Goal: Task Accomplishment & Management: Use online tool/utility

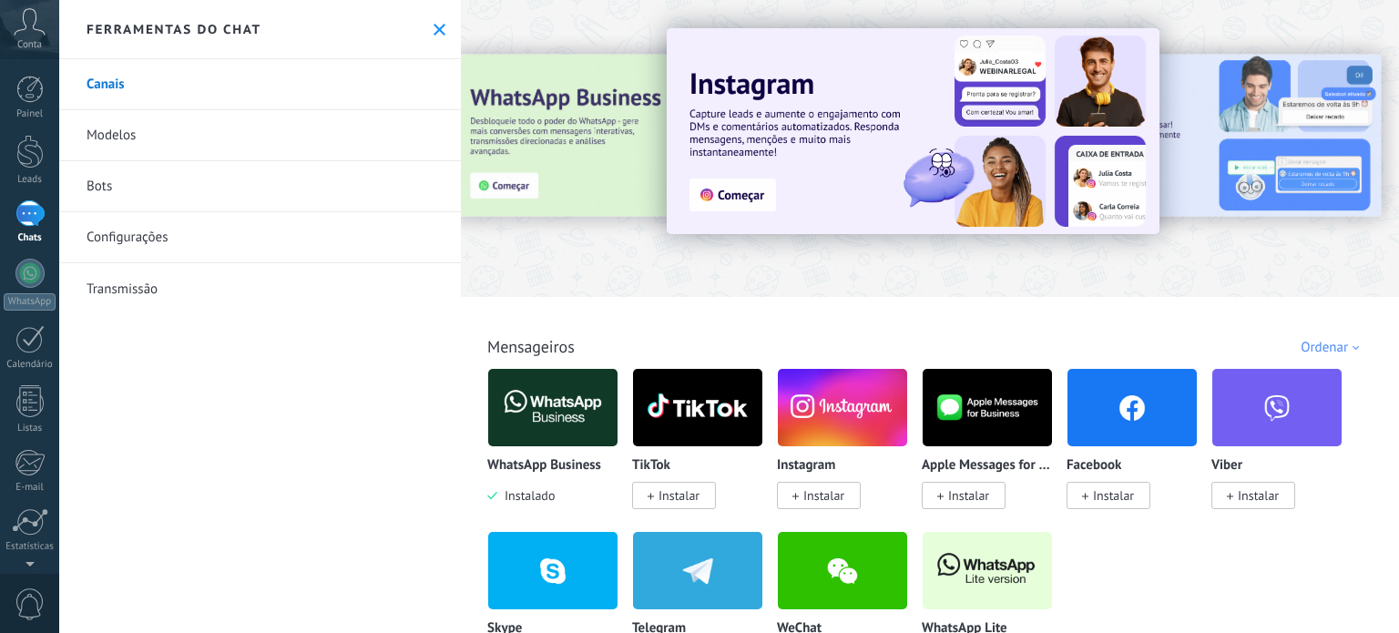
drag, startPoint x: 491, startPoint y: 292, endPoint x: 477, endPoint y: 292, distance: 13.7
click at [36, 286] on link "WhatsApp" at bounding box center [29, 285] width 59 height 52
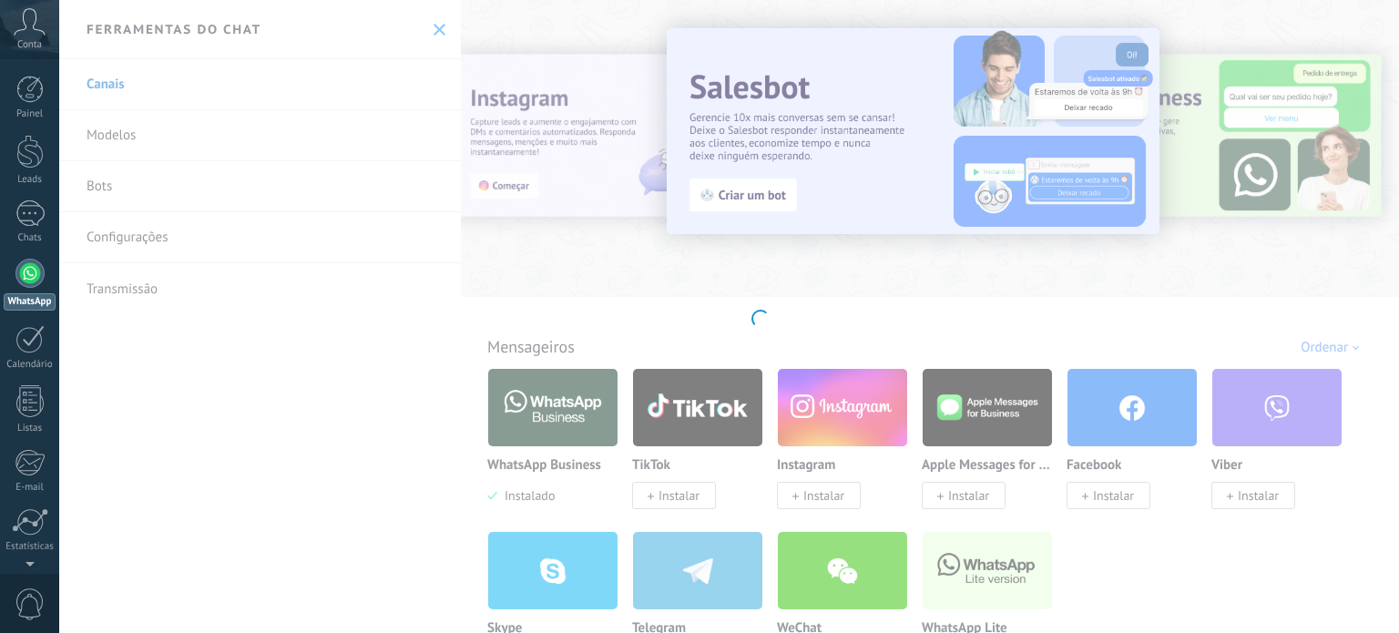
click at [614, 243] on body ".abccls-1,.abccls-2{fill-rule:evenodd}.abccls-2{fill:#fff} .abfcls-1{fill:none}…" at bounding box center [699, 316] width 1399 height 633
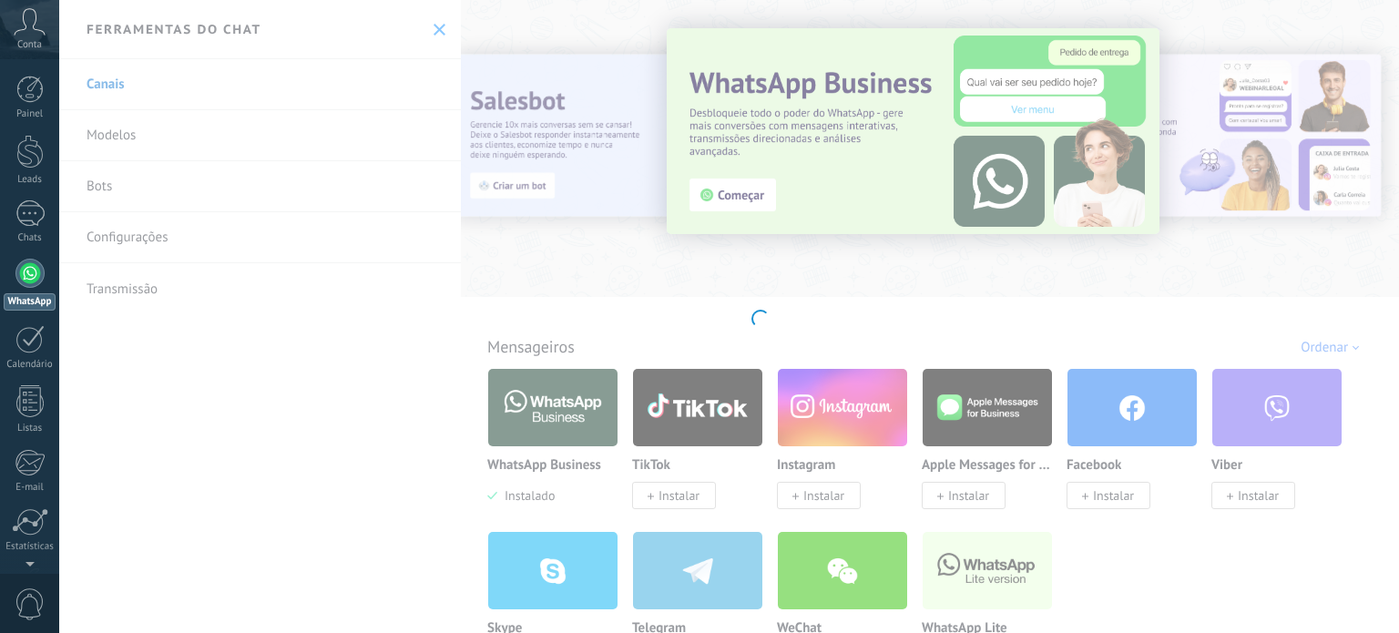
click at [429, 31] on body ".abccls-1,.abccls-2{fill-rule:evenodd}.abccls-2{fill:#fff} .abfcls-1{fill:none}…" at bounding box center [699, 316] width 1399 height 633
click at [14, 222] on link "Chats" at bounding box center [29, 222] width 59 height 44
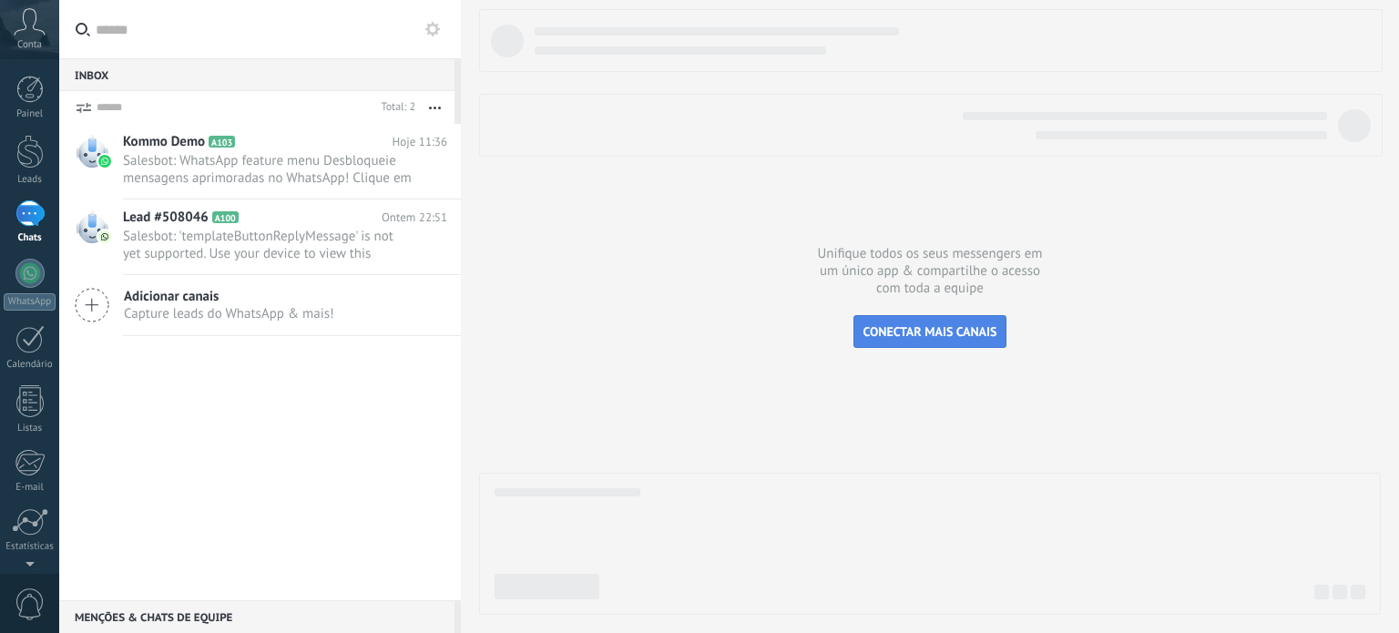
click at [946, 336] on span "CONECTAR MAIS CANAIS" at bounding box center [931, 331] width 134 height 16
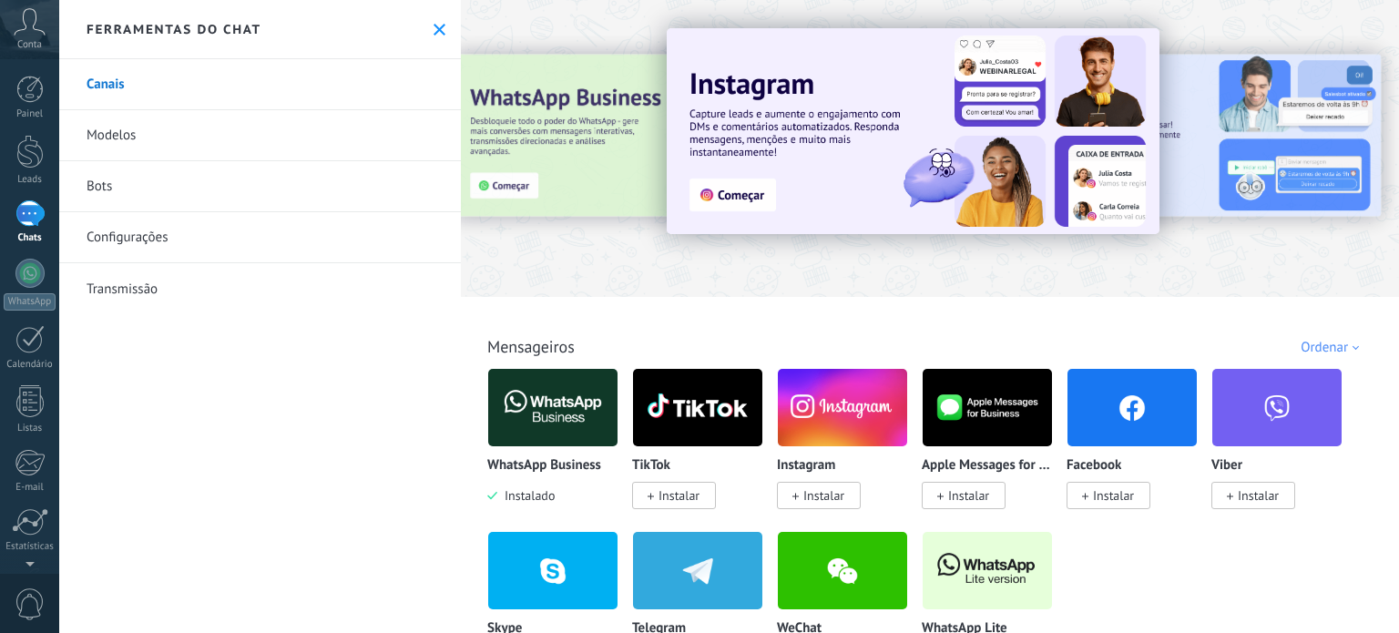
click at [523, 394] on img at bounding box center [552, 407] width 129 height 88
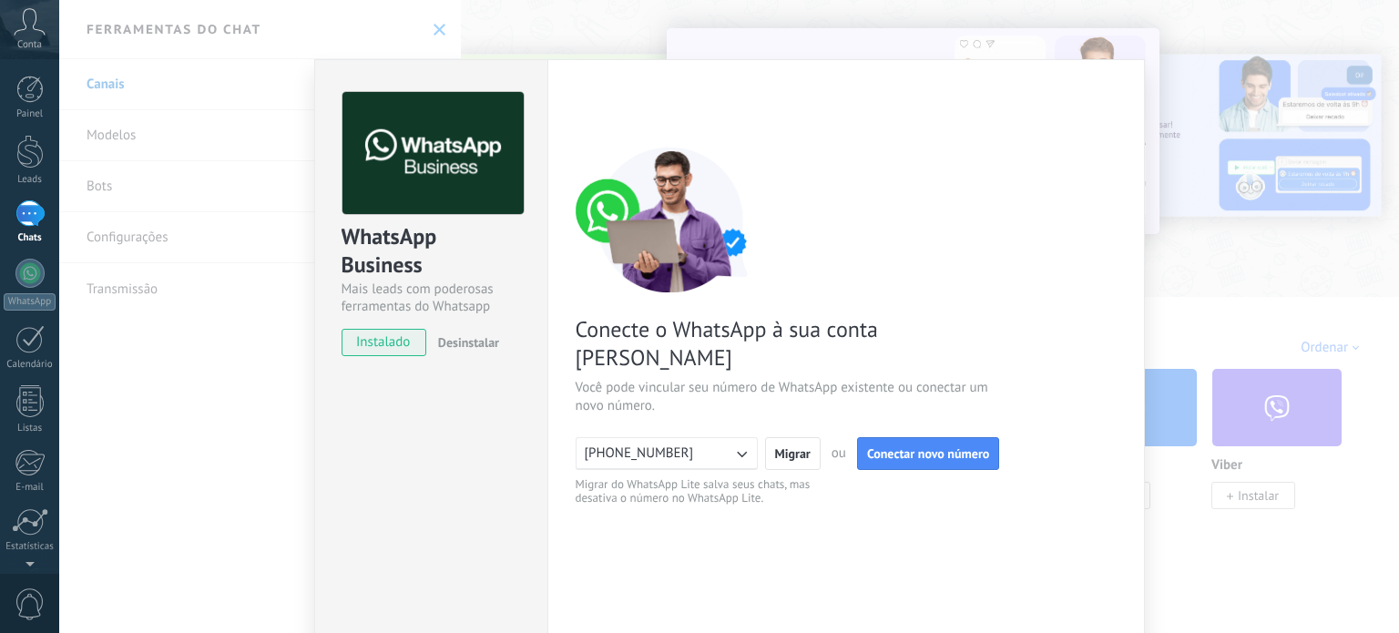
click at [734, 445] on icon "button" at bounding box center [741, 454] width 18 height 18
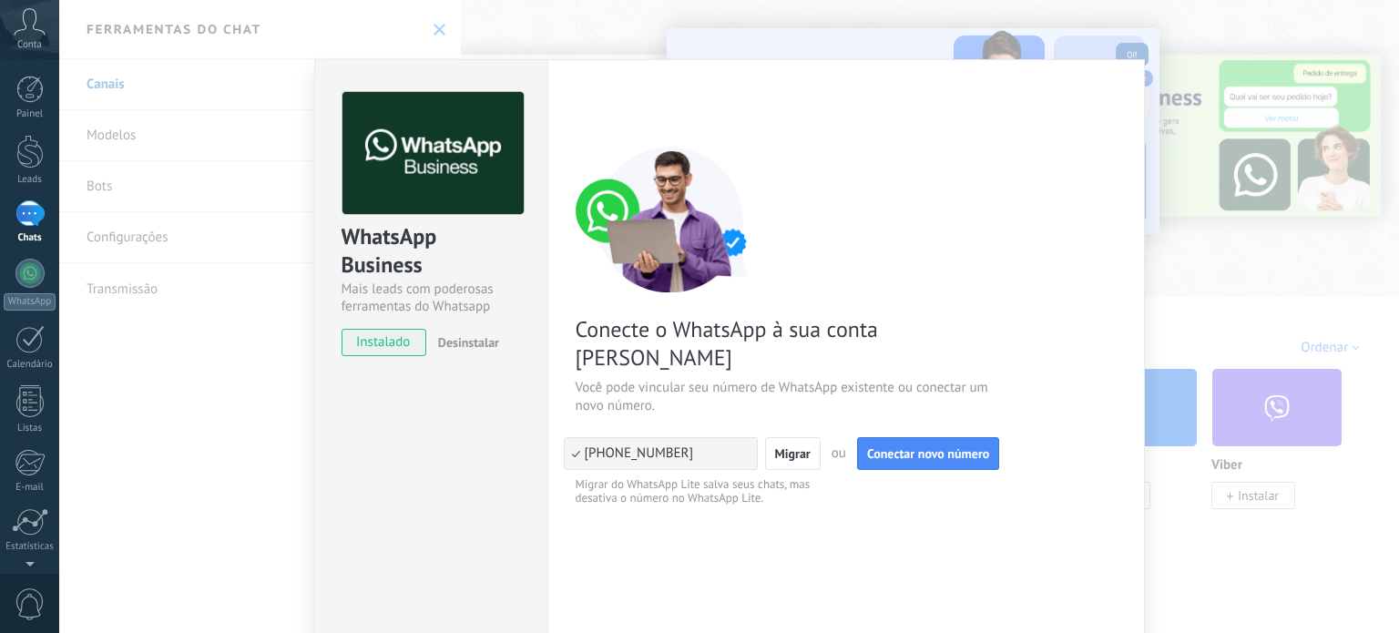
click at [734, 438] on li "[PHONE_NUMBER]" at bounding box center [661, 453] width 192 height 31
click at [911, 447] on span "Conectar novo número" at bounding box center [928, 453] width 122 height 13
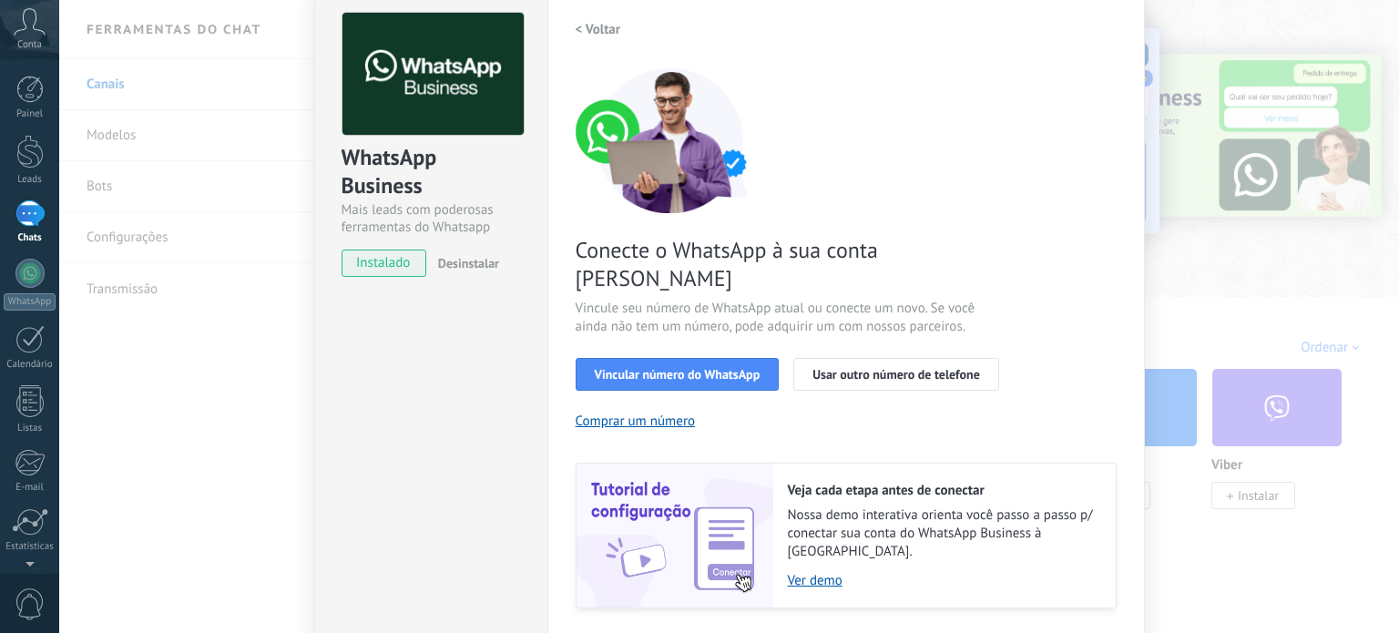
scroll to position [161, 0]
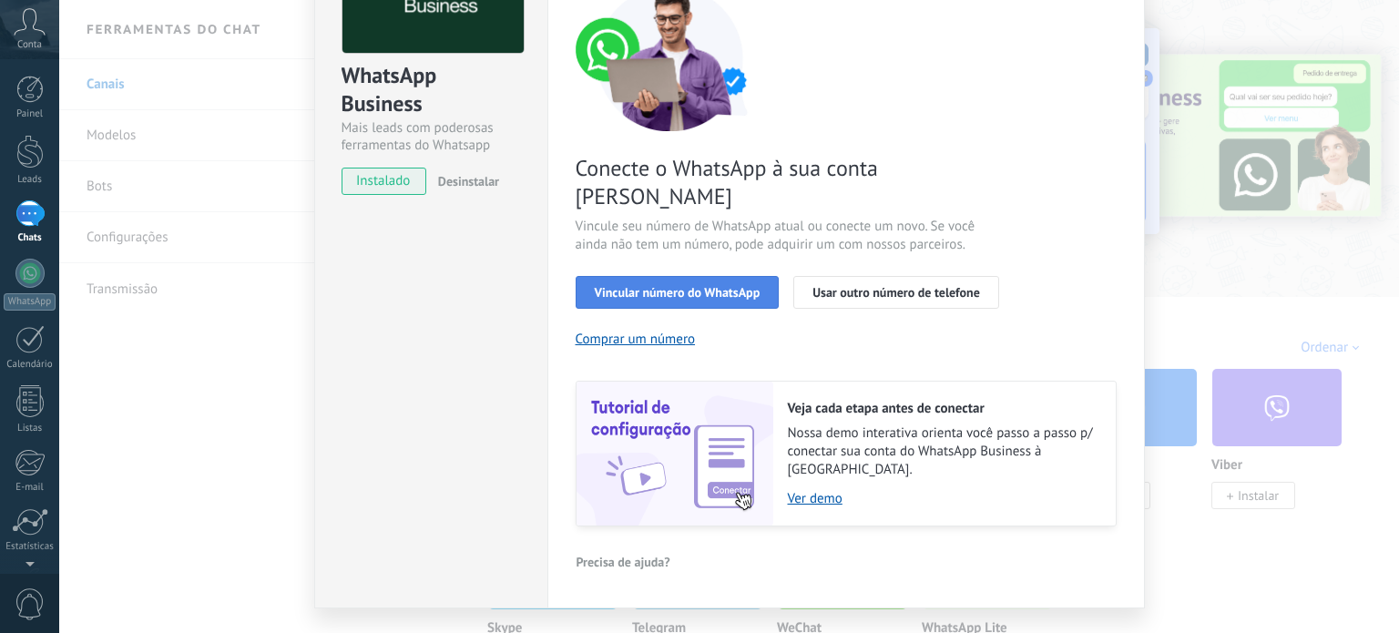
click at [732, 286] on span "Vincular número do WhatsApp" at bounding box center [678, 292] width 166 height 13
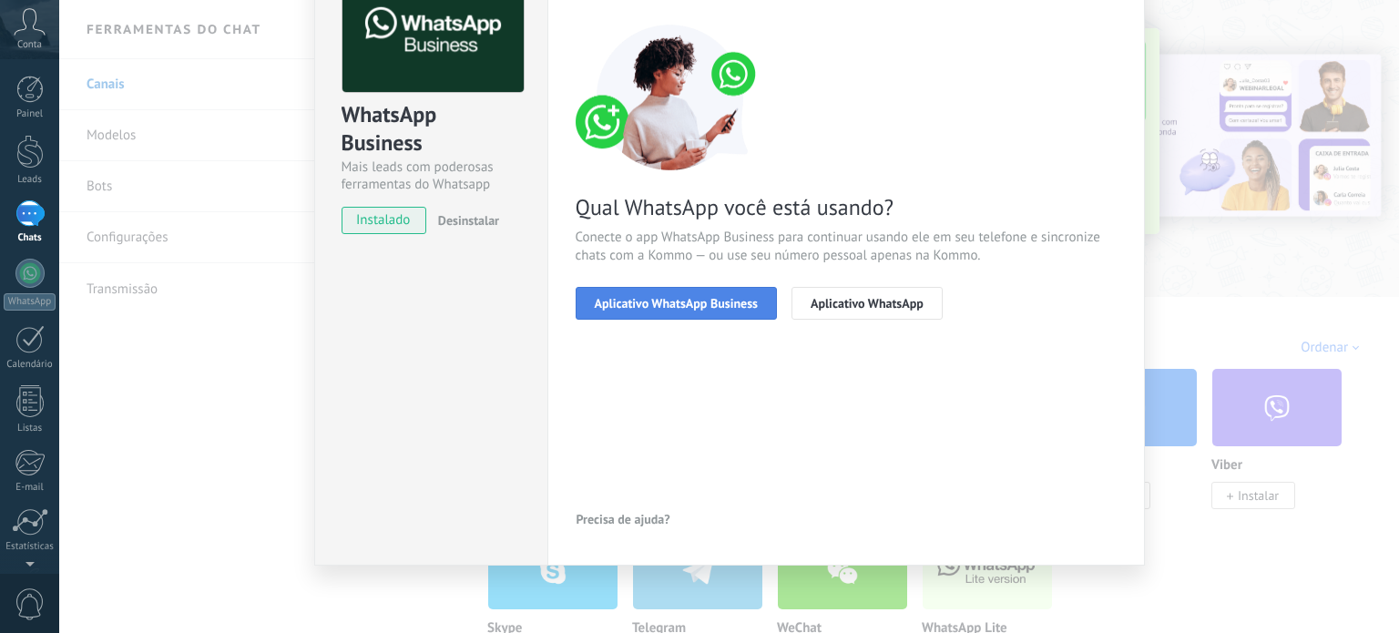
click at [700, 305] on span "Aplicativo WhatsApp Business" at bounding box center [676, 303] width 163 height 13
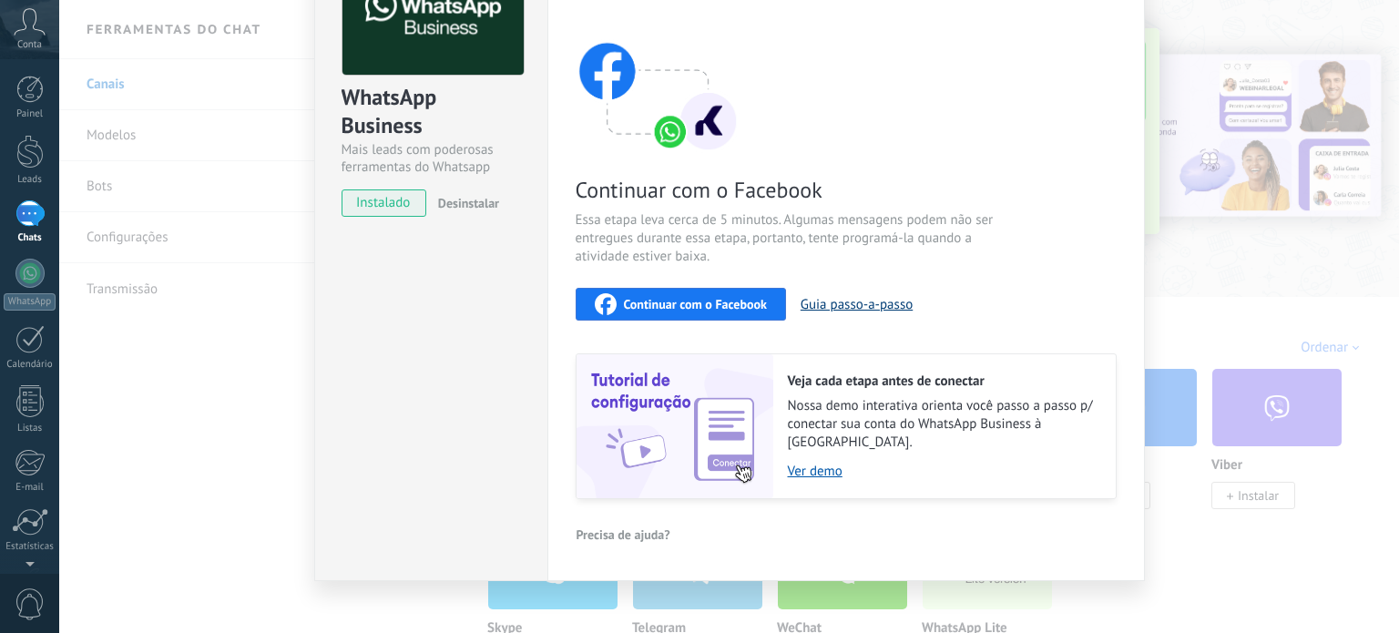
scroll to position [140, 0]
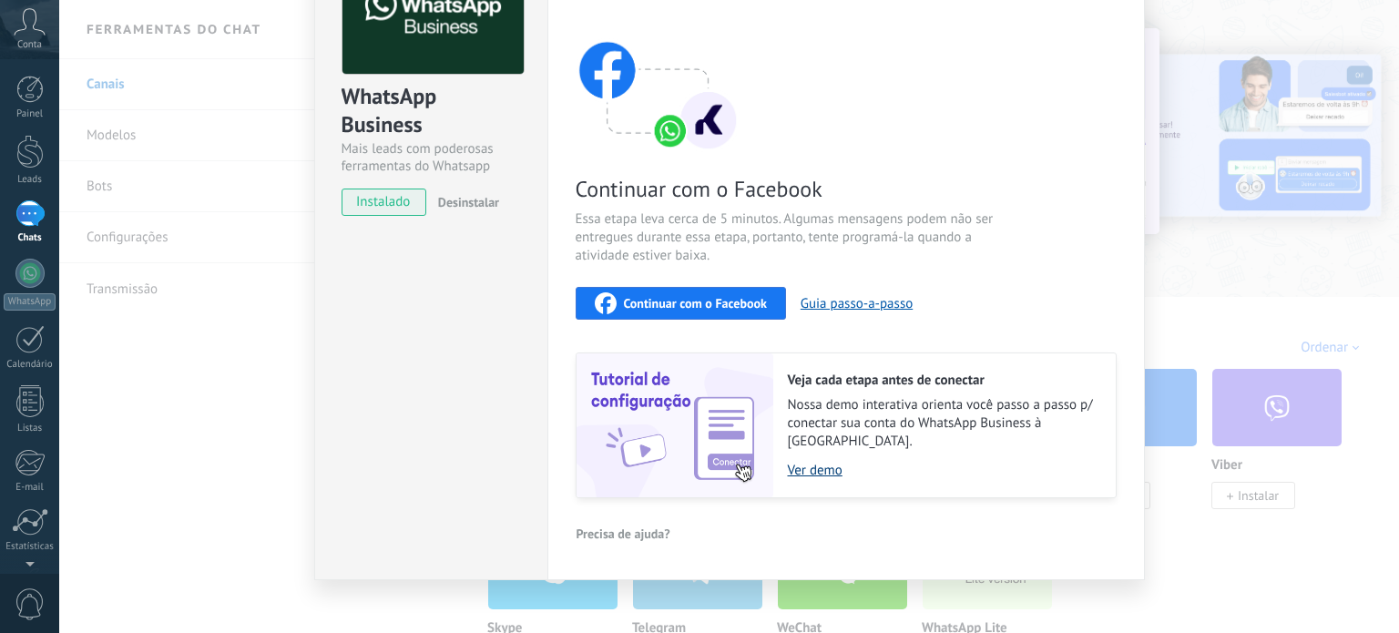
click at [807, 462] on link "Ver demo" at bounding box center [943, 470] width 310 height 17
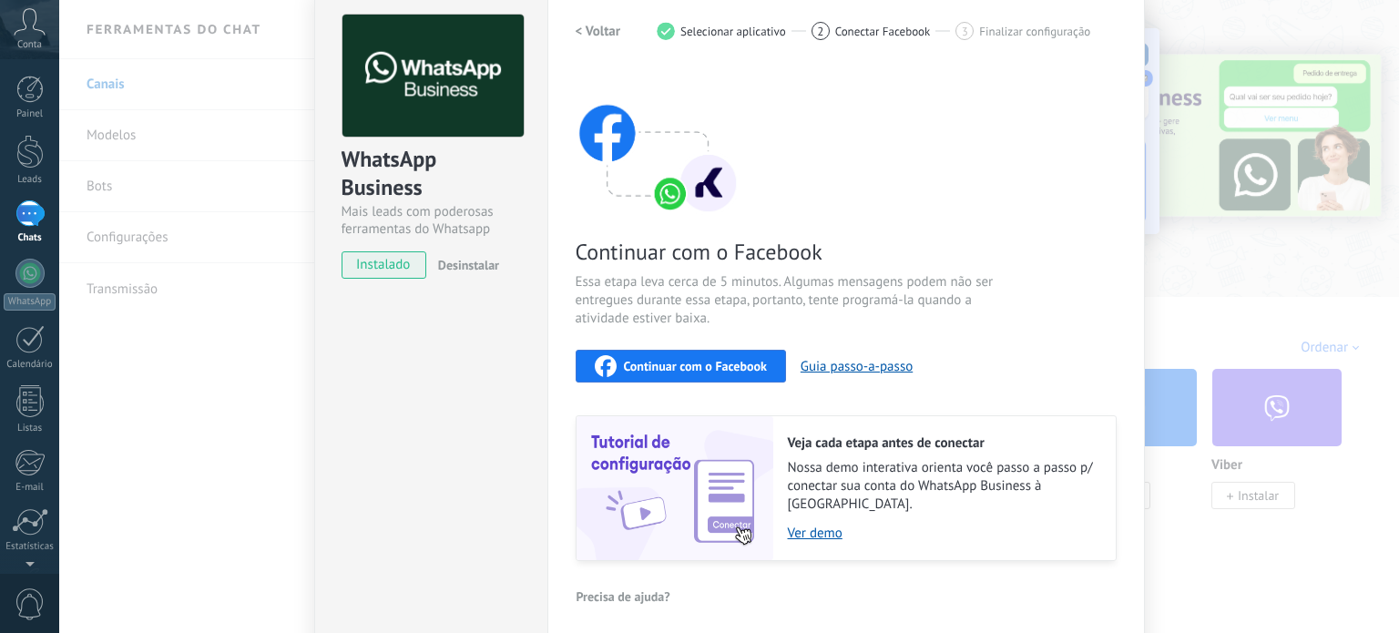
scroll to position [0, 0]
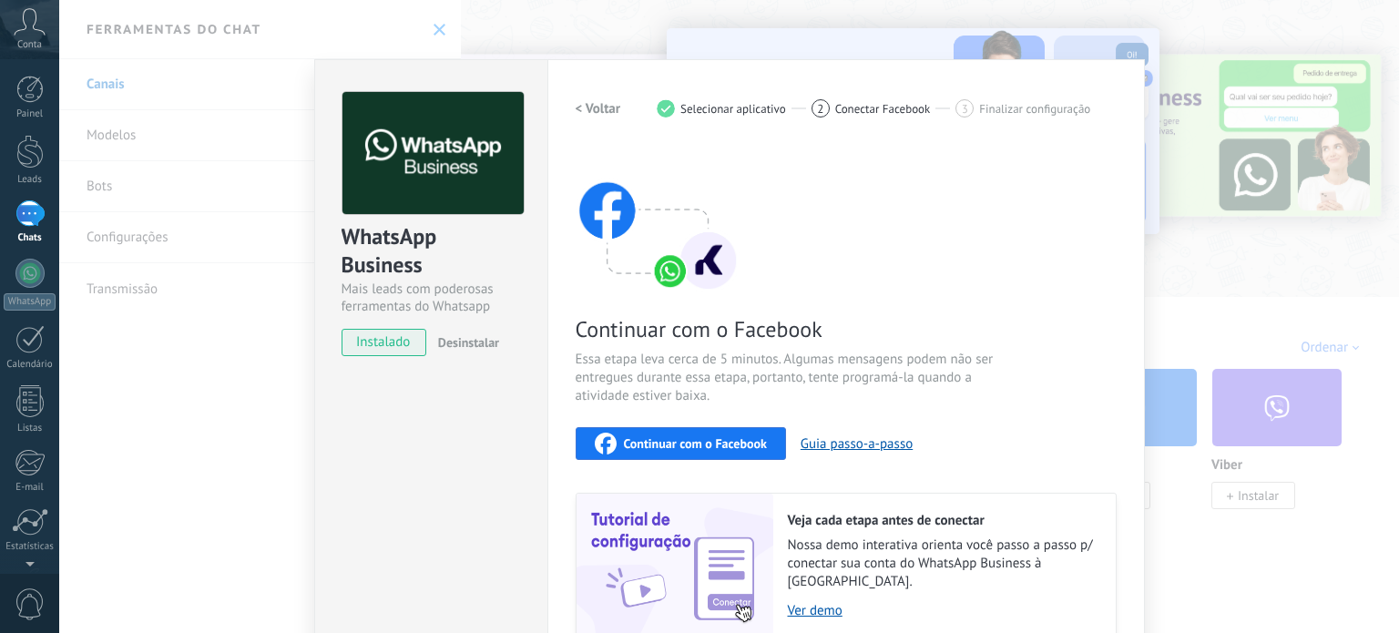
click at [592, 107] on h2 "< Voltar" at bounding box center [599, 108] width 46 height 17
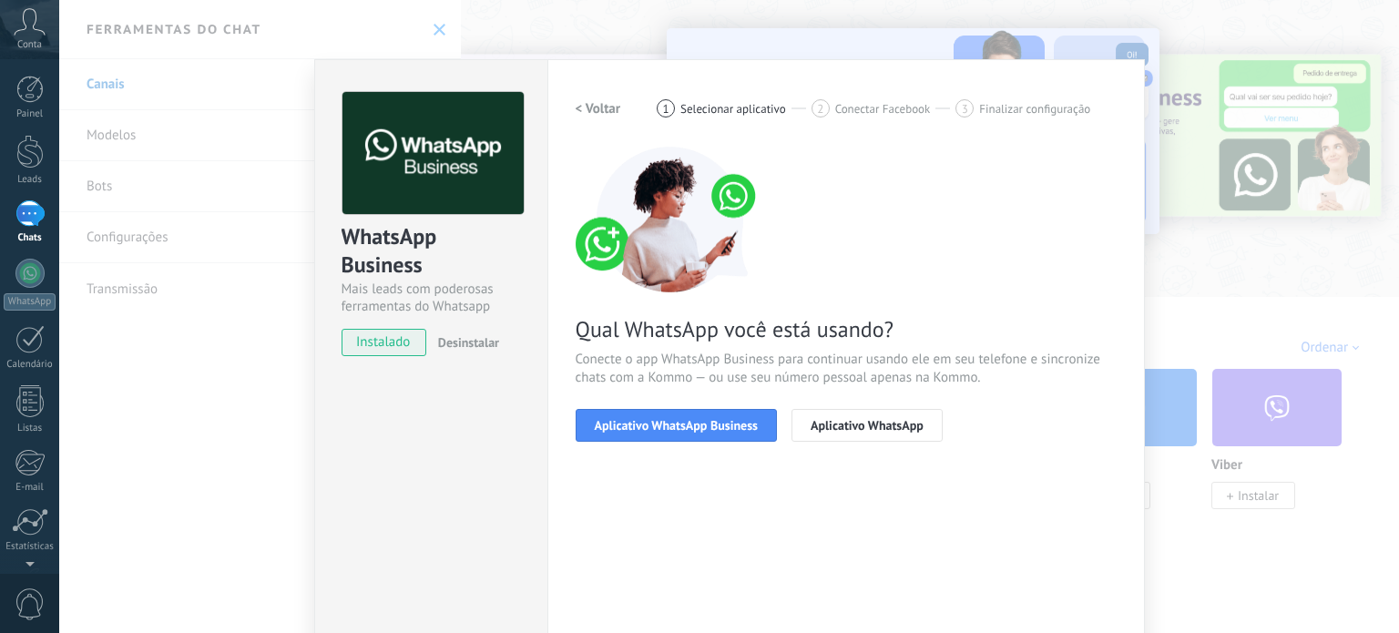
click at [592, 107] on h2 "< Voltar" at bounding box center [599, 108] width 46 height 17
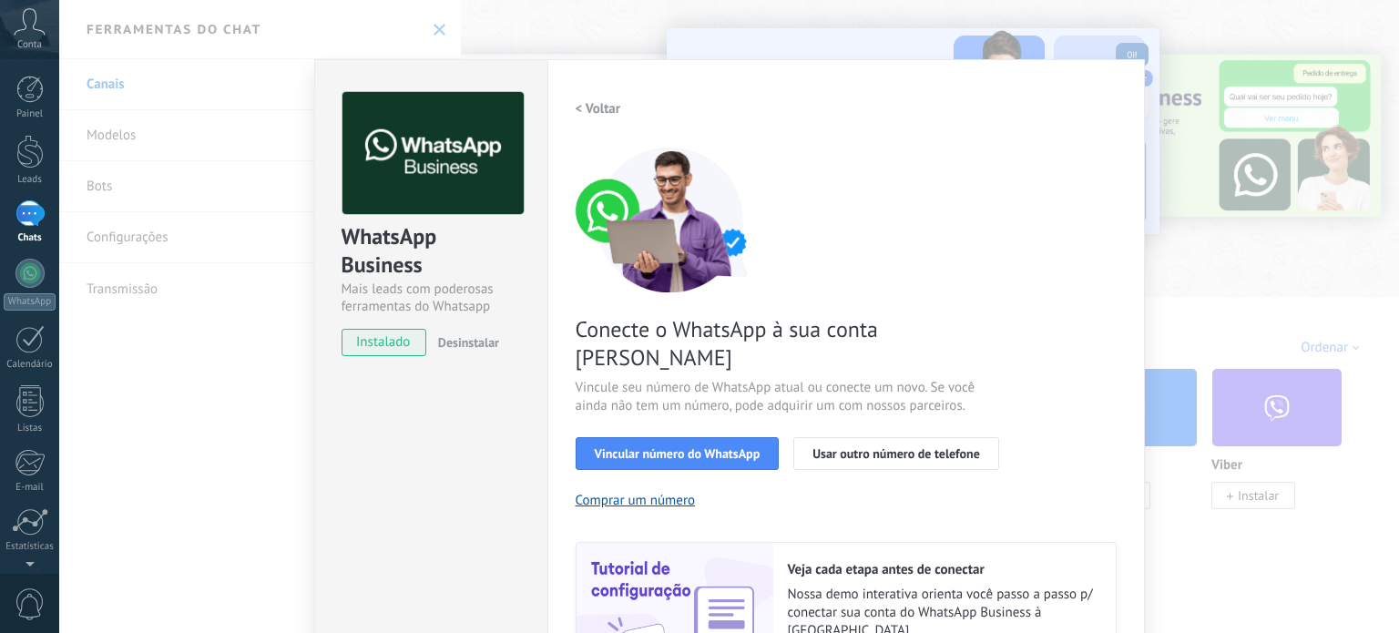
click at [592, 107] on h2 "< Voltar" at bounding box center [599, 108] width 46 height 17
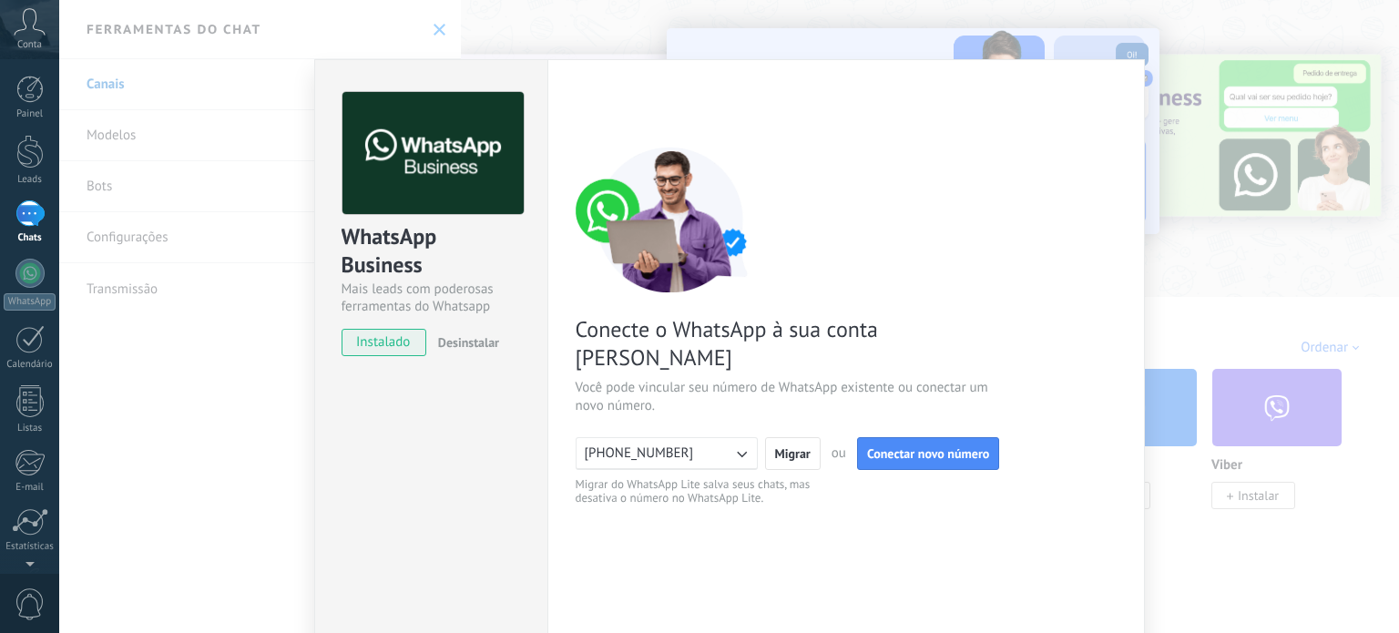
click at [740, 445] on icon "button" at bounding box center [741, 454] width 18 height 18
click at [740, 438] on li "[PHONE_NUMBER]" at bounding box center [661, 453] width 192 height 31
click at [685, 437] on button "[PHONE_NUMBER]" at bounding box center [667, 453] width 182 height 33
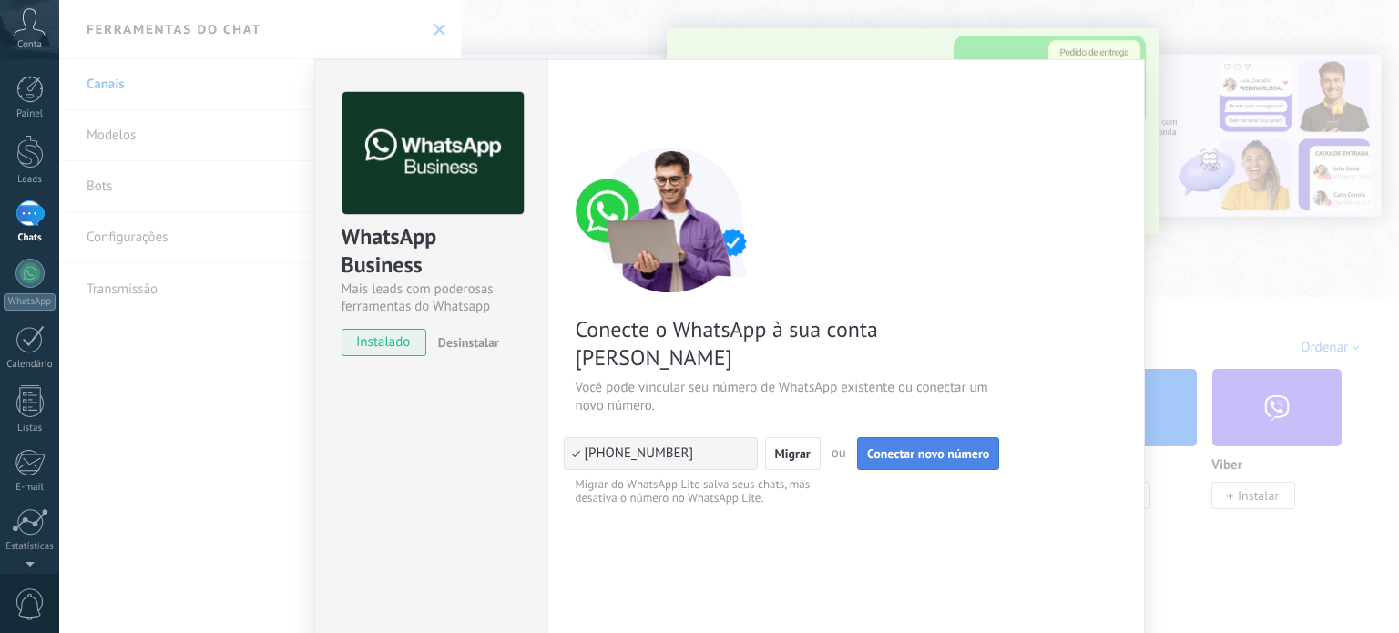
click at [940, 447] on span "Conectar novo número" at bounding box center [928, 453] width 122 height 13
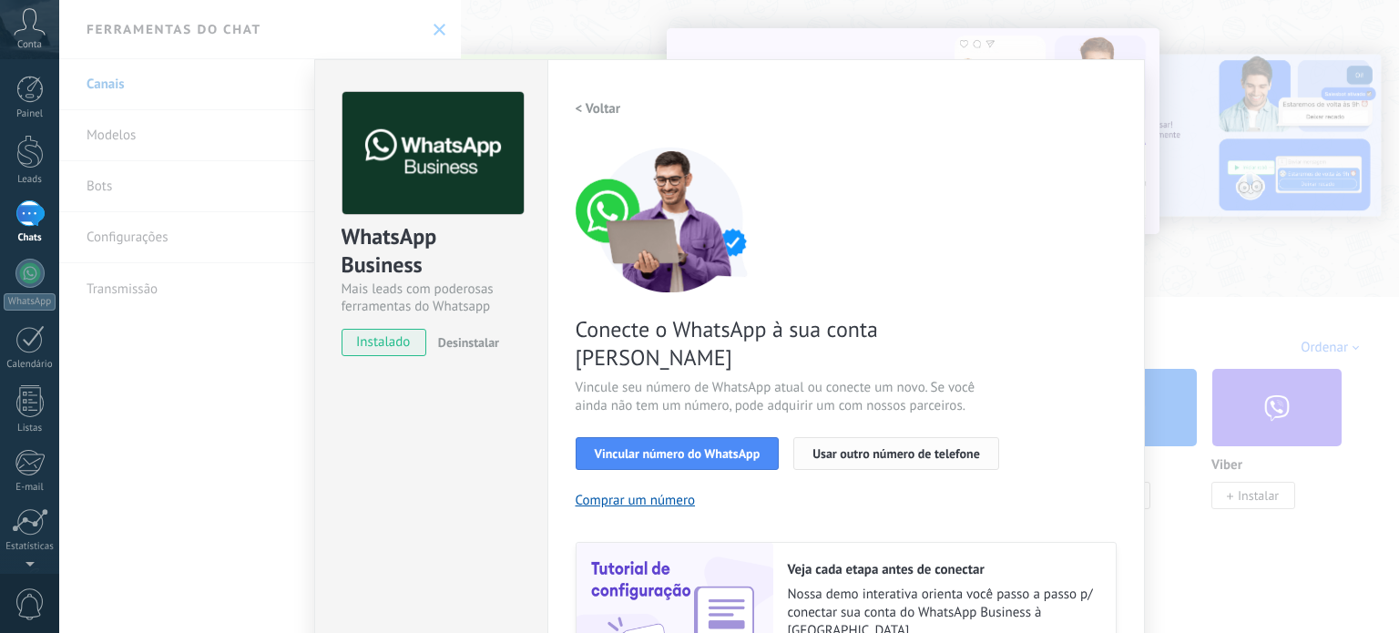
click at [867, 437] on button "Usar outro número de telefone" at bounding box center [896, 453] width 206 height 33
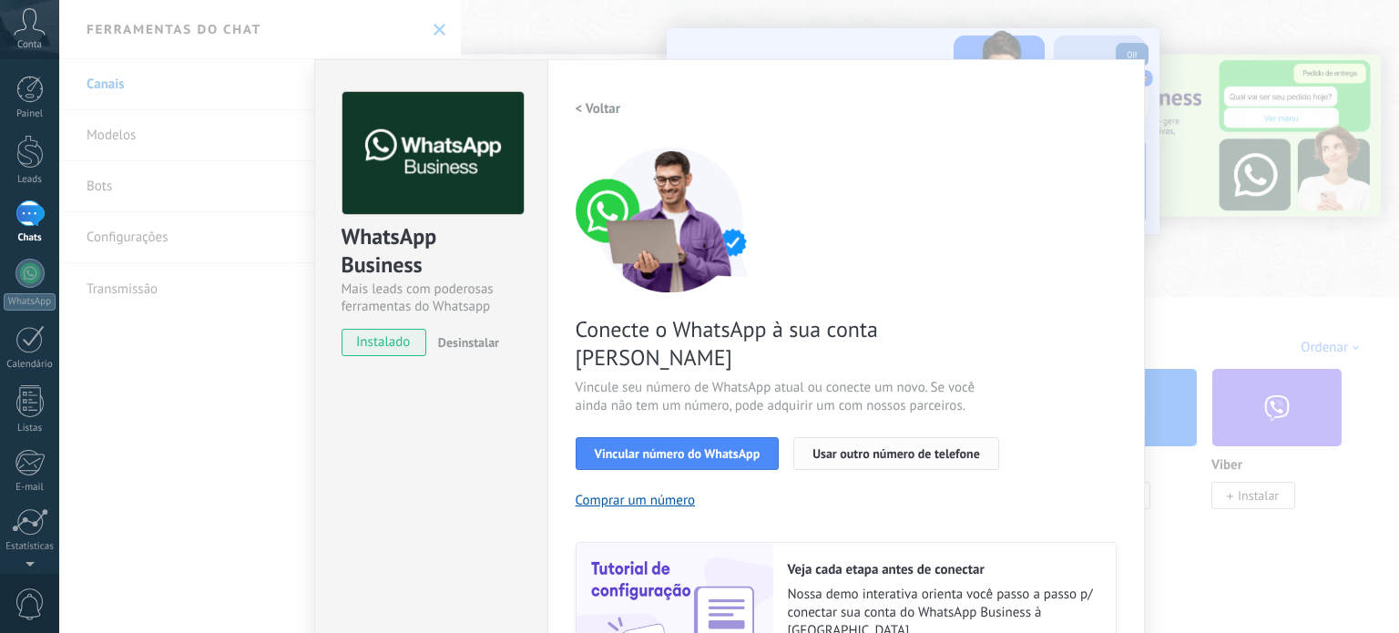
click at [856, 447] on span "Usar outro número de telefone" at bounding box center [897, 453] width 168 height 13
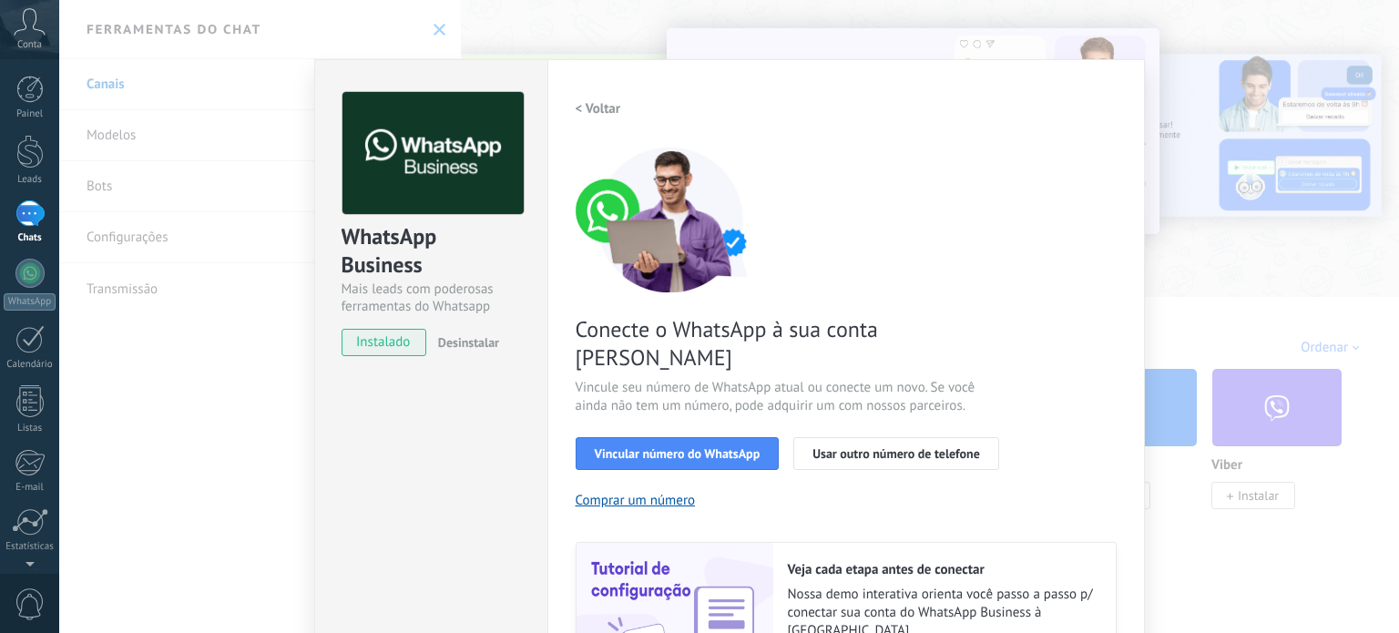
click at [984, 27] on div "WhatsApp Business Mais leads com poderosas ferramentas do Whatsapp instalado De…" at bounding box center [729, 316] width 1340 height 633
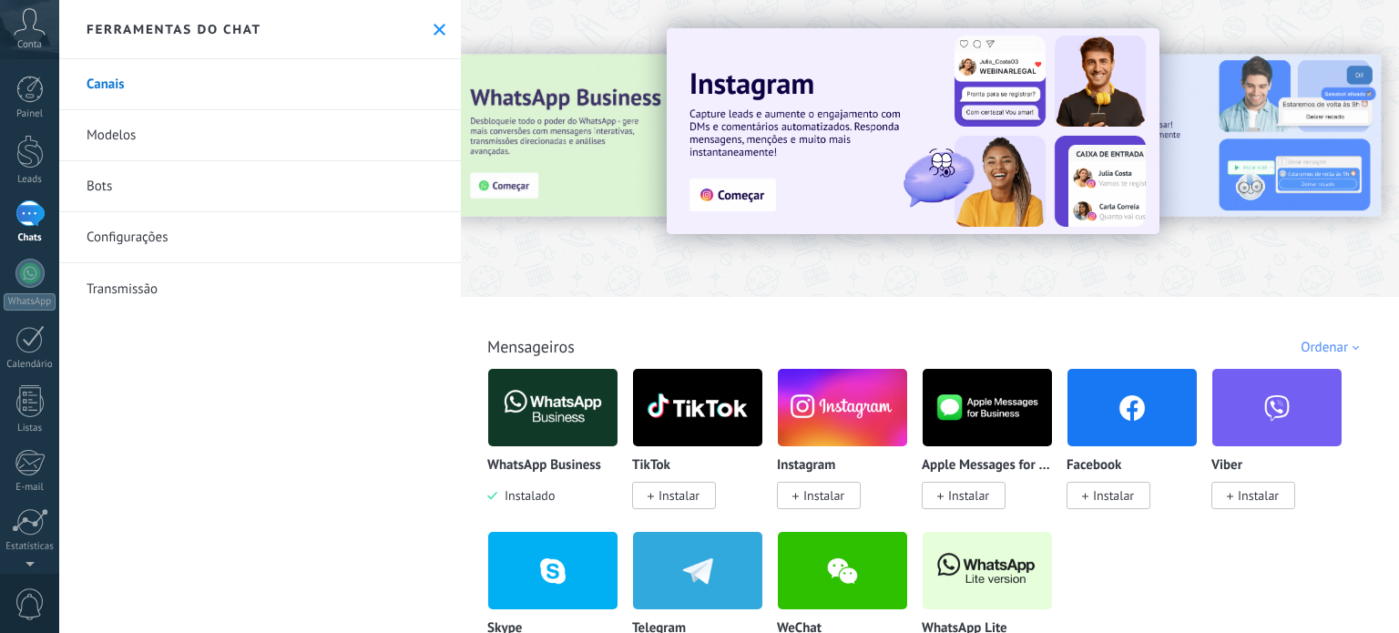
click at [33, 230] on link "Chats" at bounding box center [29, 222] width 59 height 44
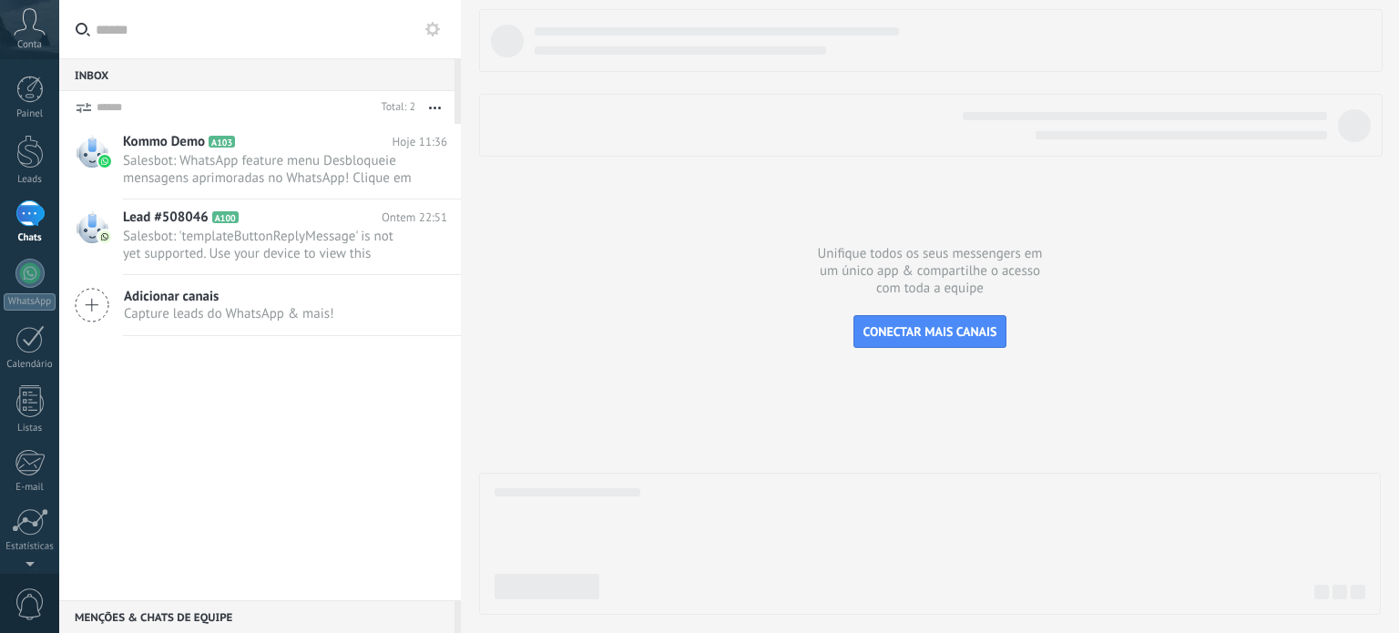
drag, startPoint x: 420, startPoint y: 26, endPoint x: 430, endPoint y: 27, distance: 10.2
click at [421, 26] on div at bounding box center [260, 29] width 402 height 58
click at [431, 27] on icon at bounding box center [432, 29] width 15 height 15
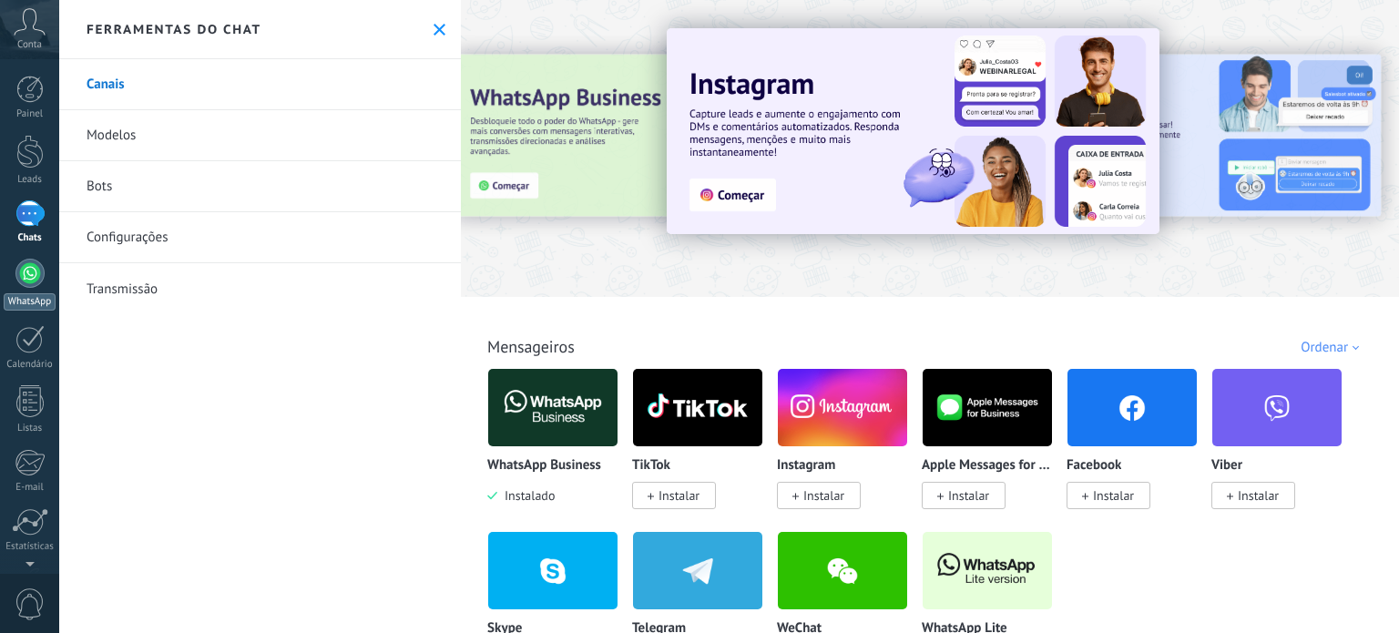
click at [23, 274] on div at bounding box center [29, 273] width 29 height 29
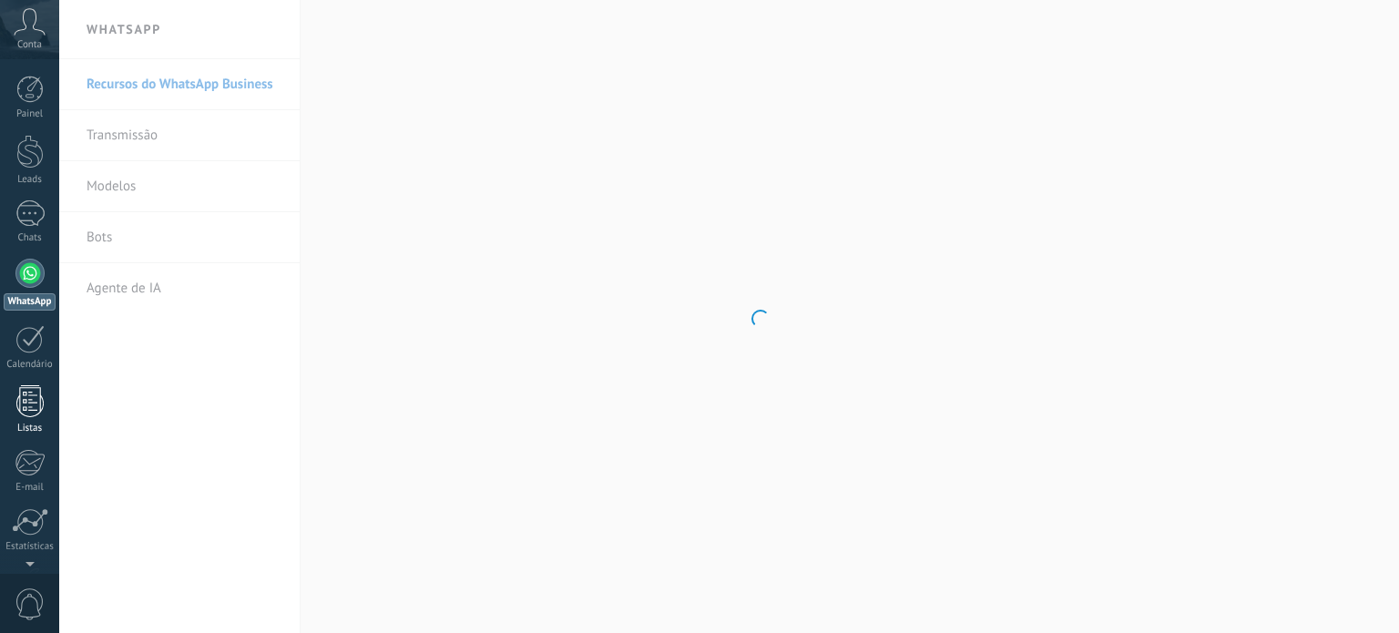
click at [34, 395] on div at bounding box center [29, 401] width 27 height 32
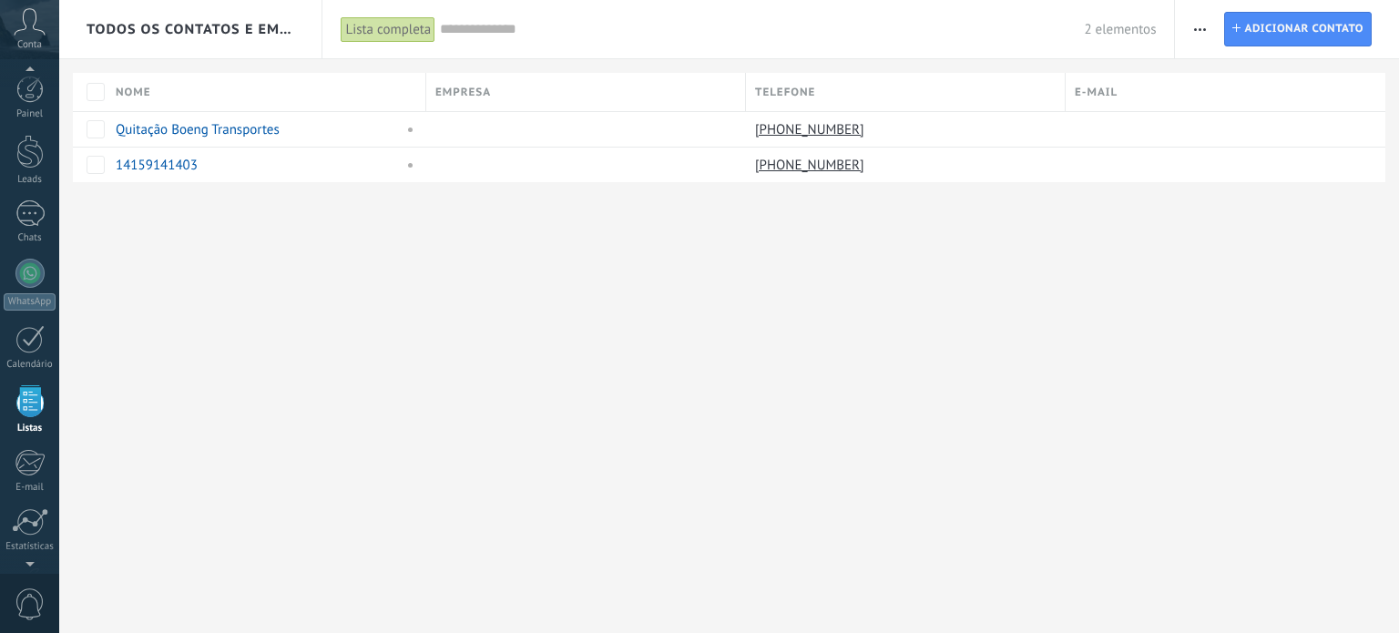
scroll to position [112, 0]
click at [410, 130] on span at bounding box center [406, 129] width 20 height 16
click at [288, 234] on div "Todos os contatos e Empresas Lista completa Aplicar 2 elementos Lista completa …" at bounding box center [729, 120] width 1340 height 241
click at [36, 173] on div at bounding box center [29, 161] width 29 height 29
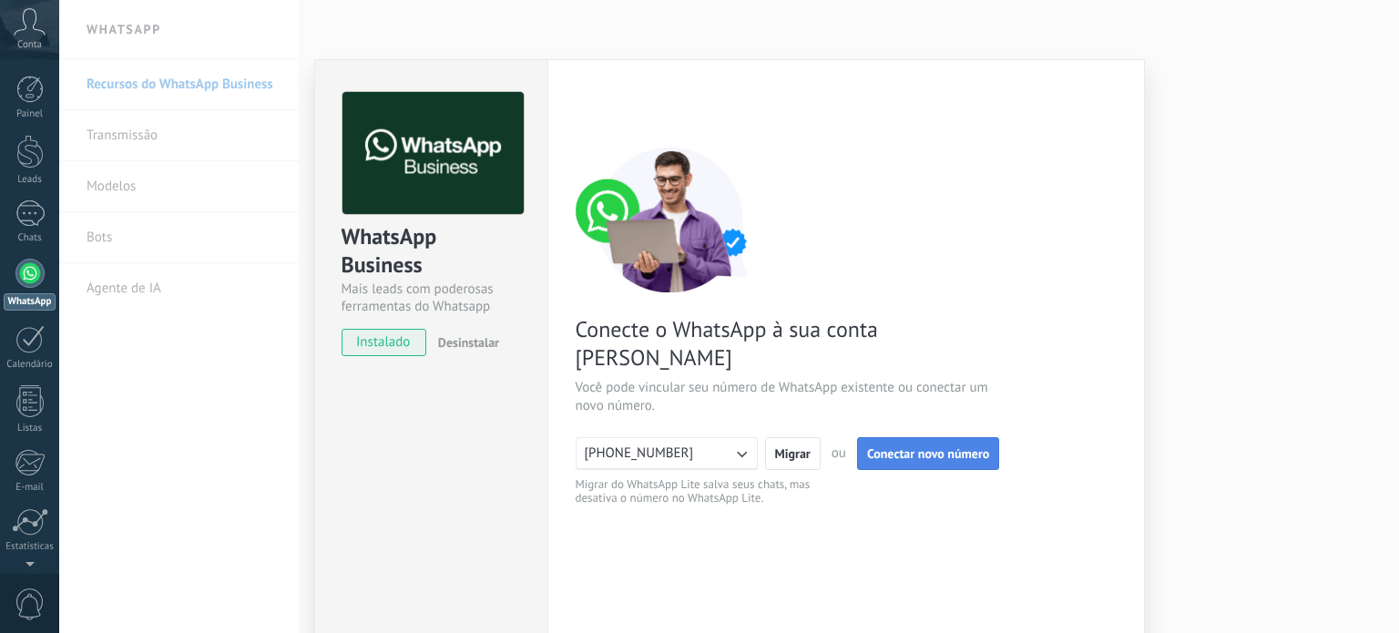
click at [915, 447] on span "Conectar novo número" at bounding box center [928, 453] width 122 height 13
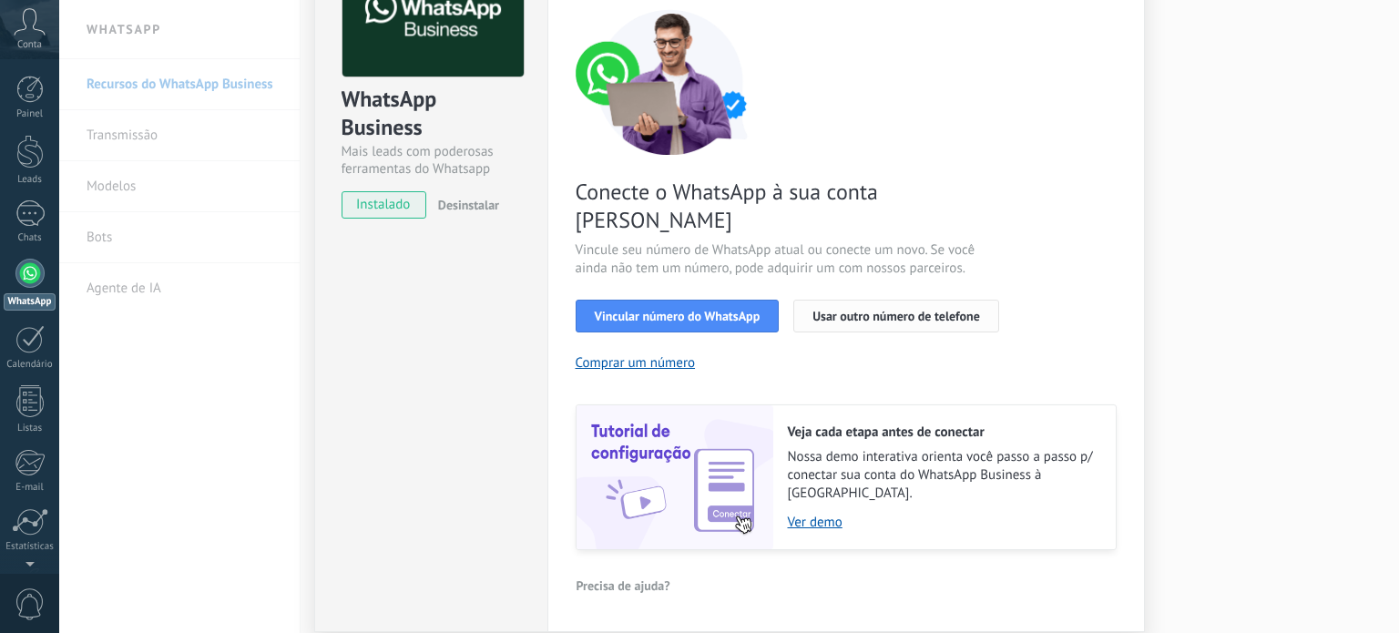
scroll to position [161, 0]
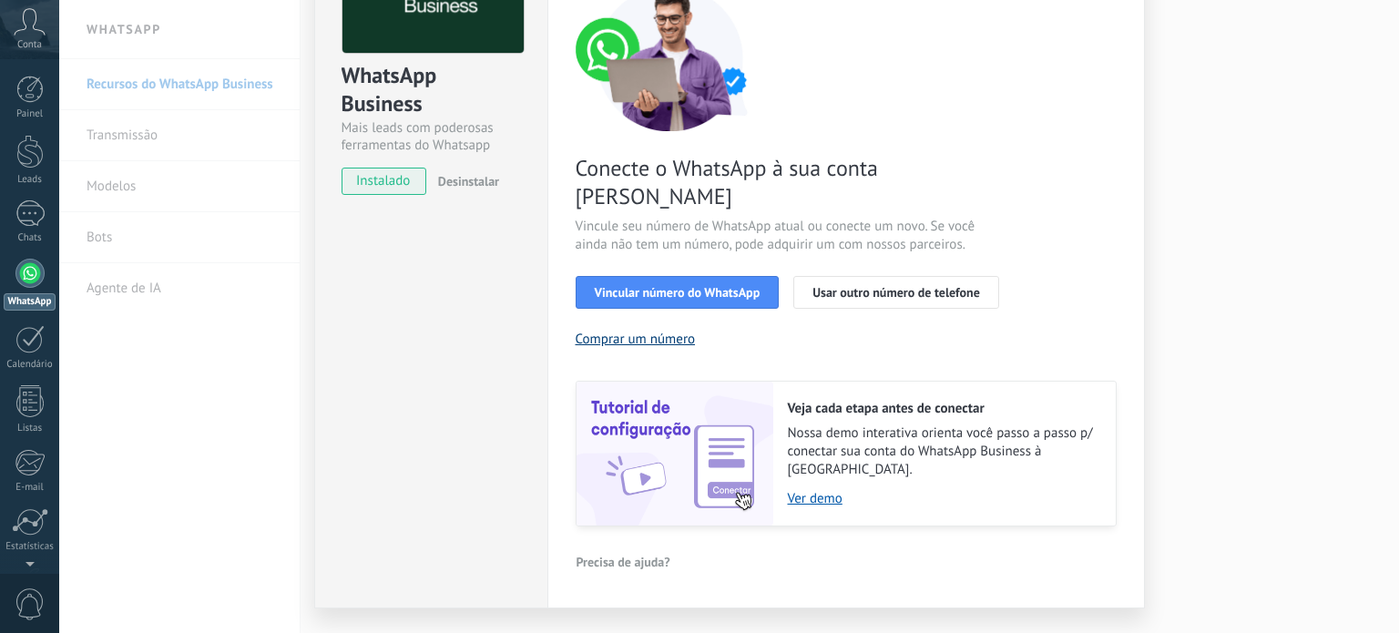
click at [660, 331] on button "Comprar um número" at bounding box center [636, 339] width 120 height 17
click at [824, 490] on link "Ver demo" at bounding box center [943, 498] width 310 height 17
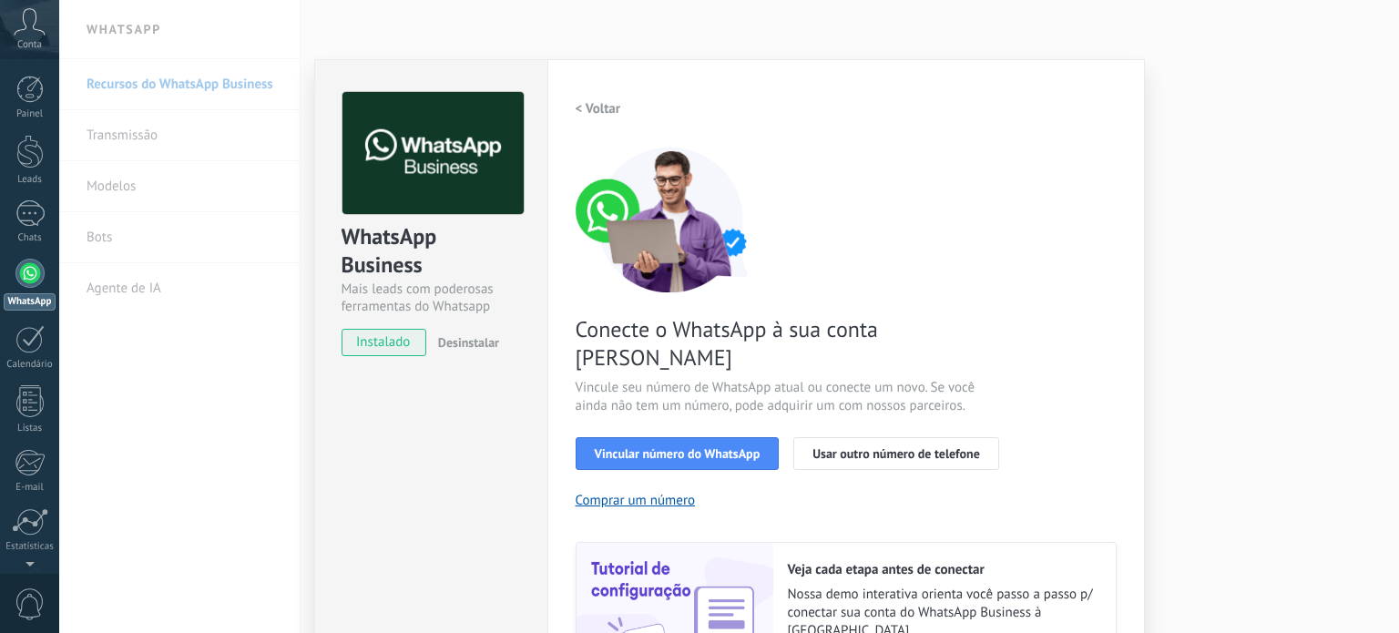
click at [41, 54] on div "Conta" at bounding box center [29, 29] width 59 height 59
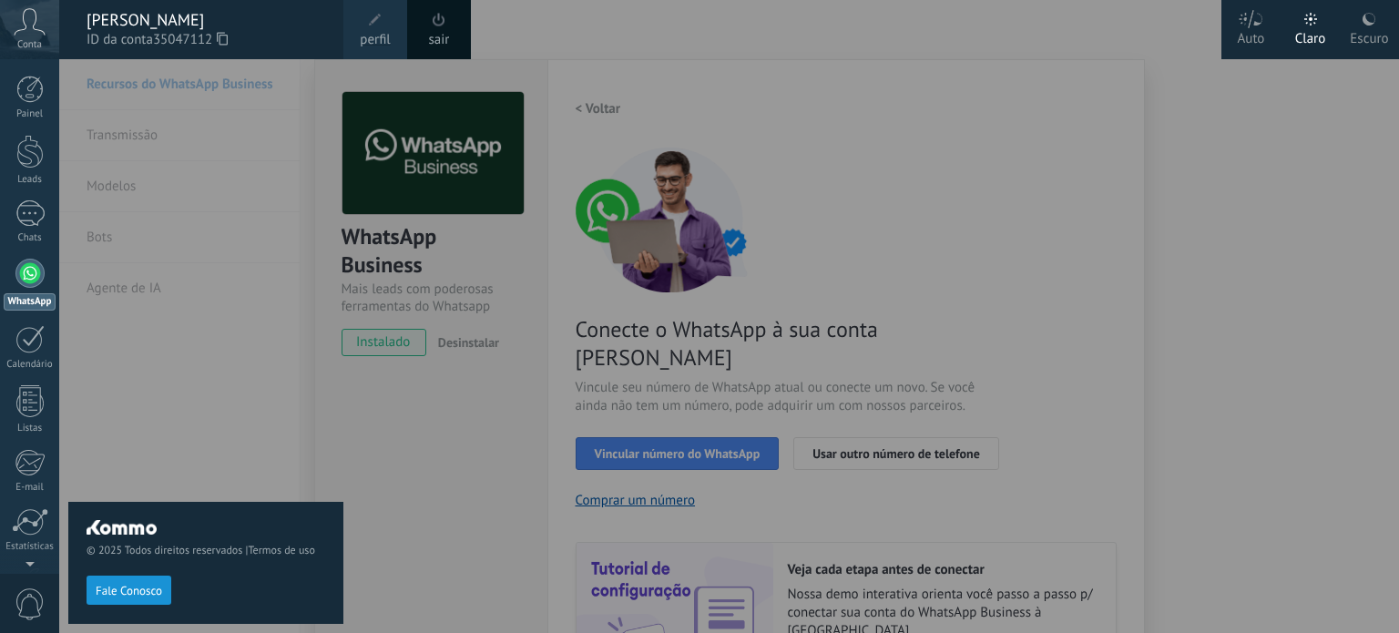
click at [159, 258] on div "© 2025 Todos direitos reservados | Termos de uso Fale Conosco" at bounding box center [205, 346] width 275 height 574
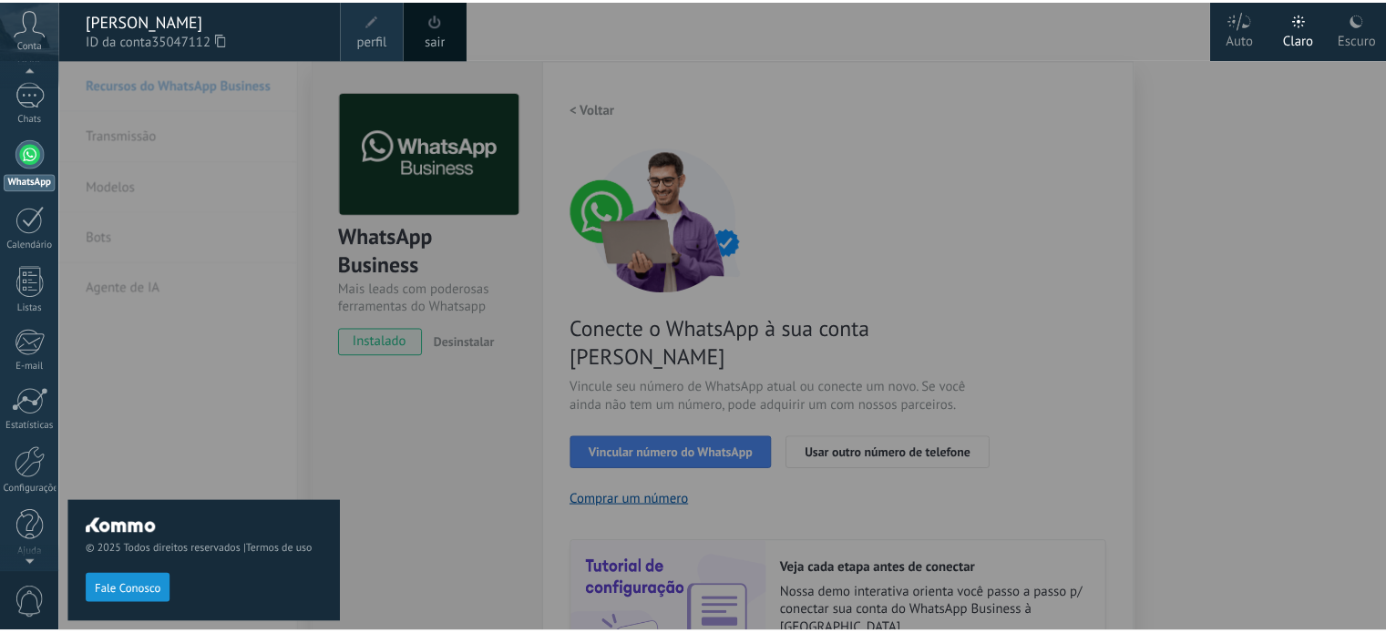
scroll to position [124, 0]
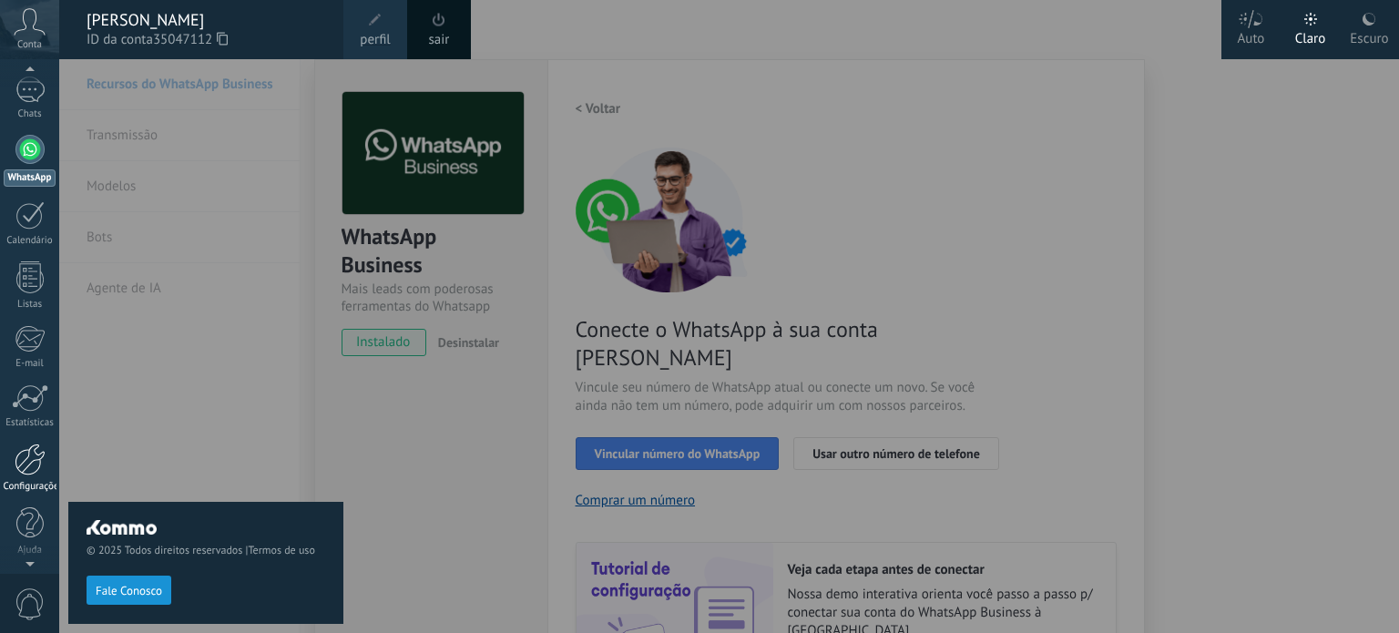
click at [22, 467] on div at bounding box center [30, 460] width 31 height 32
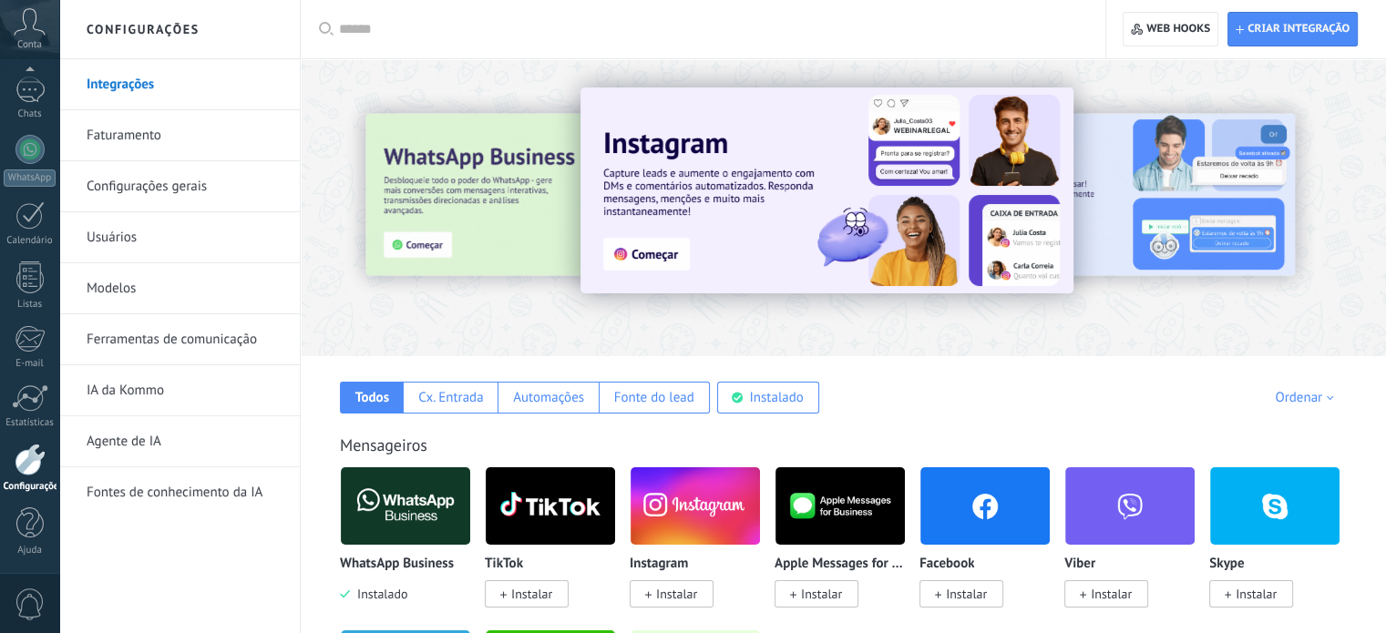
scroll to position [91, 0]
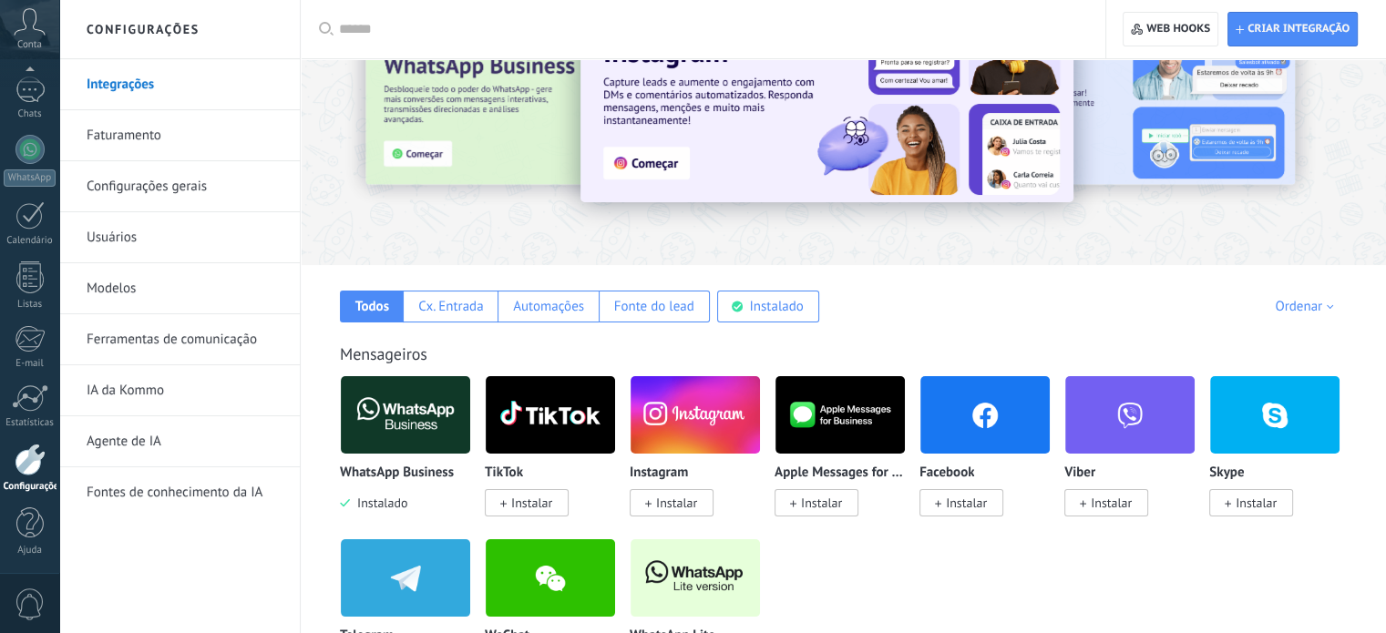
click at [404, 407] on img at bounding box center [405, 415] width 129 height 88
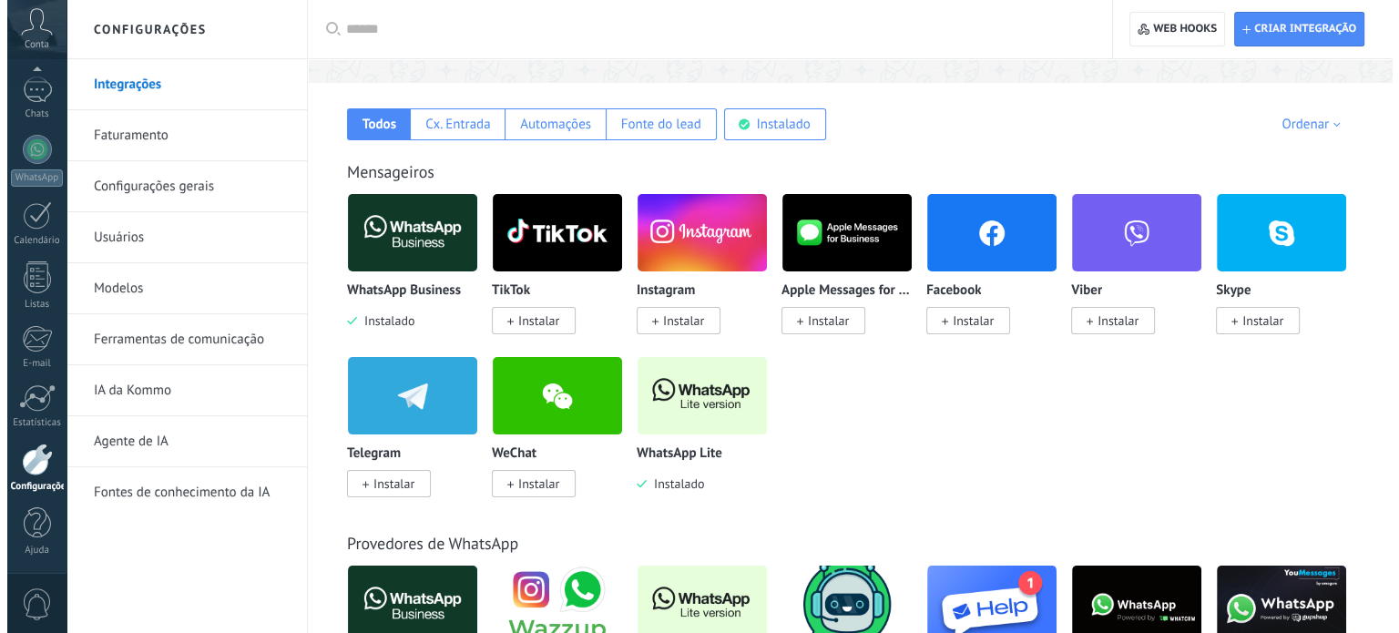
scroll to position [0, 0]
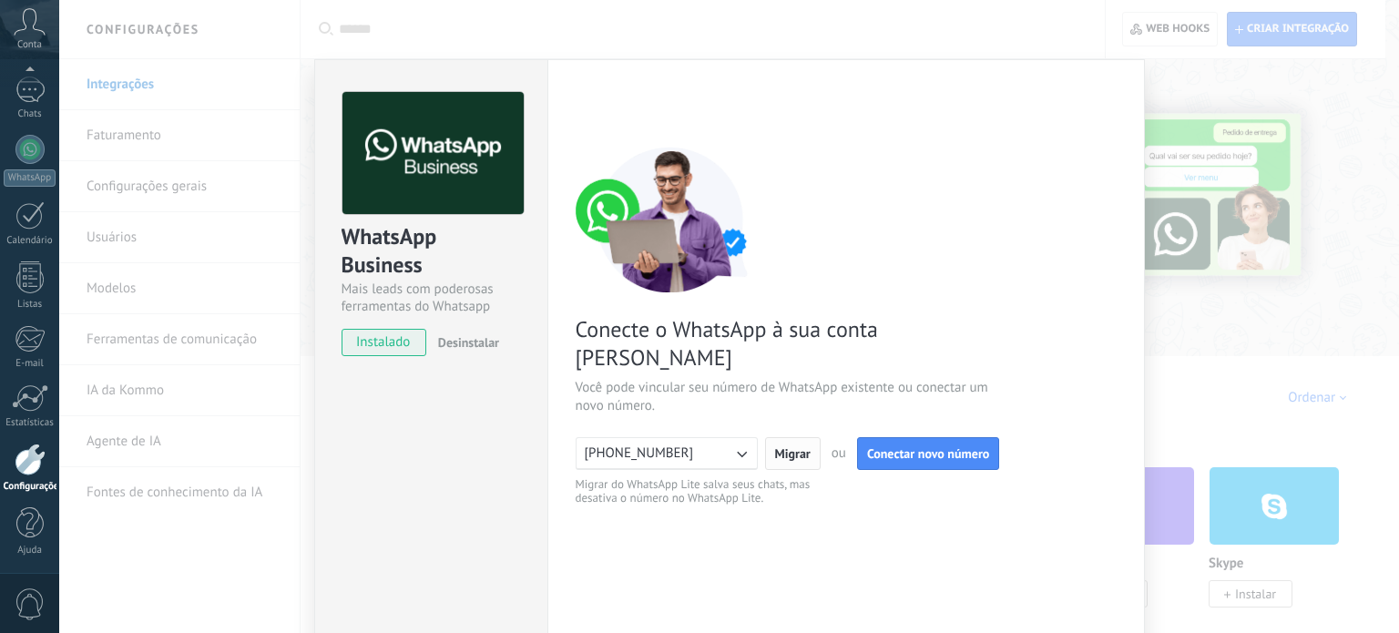
click at [801, 447] on span "Migrar" at bounding box center [793, 453] width 36 height 13
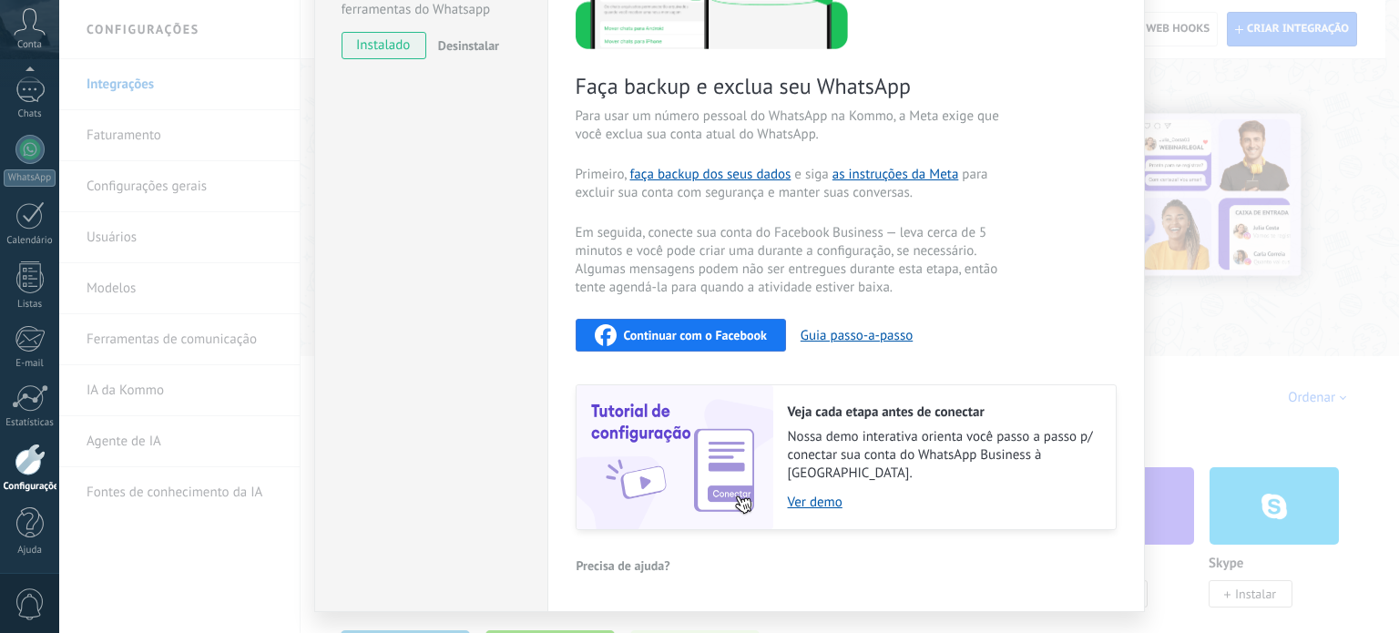
scroll to position [328, 0]
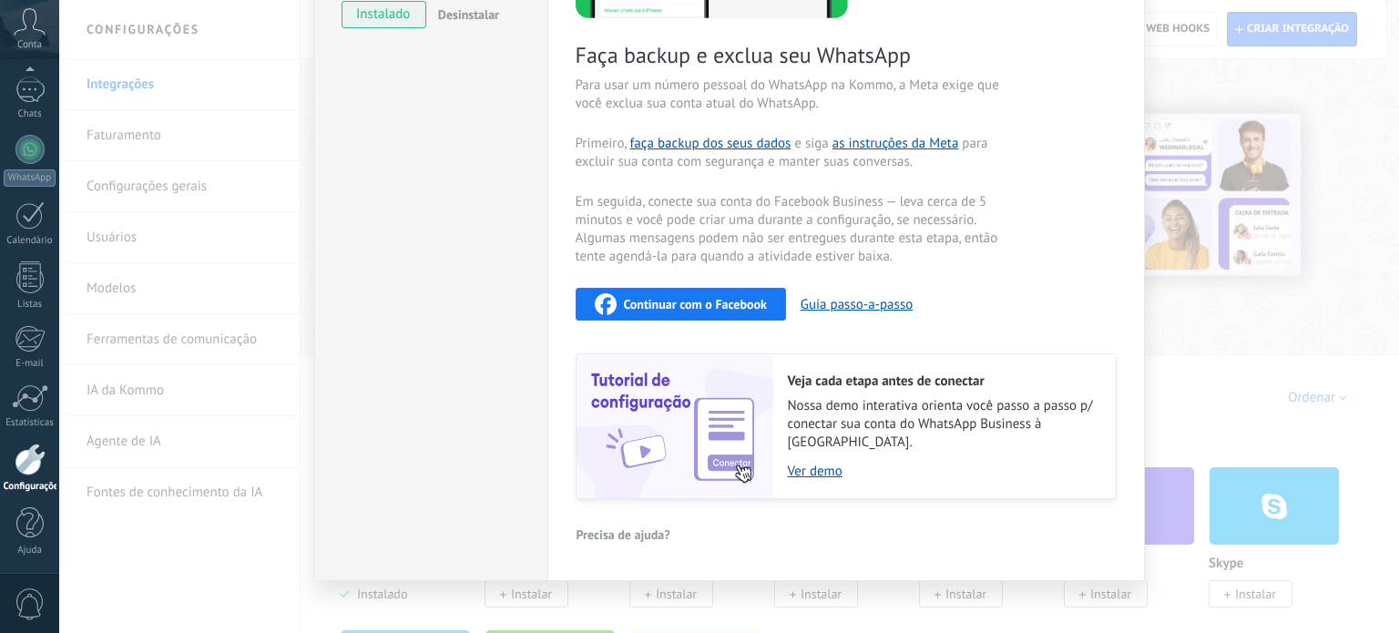
click at [706, 311] on div "Continuar com o Facebook" at bounding box center [681, 304] width 172 height 22
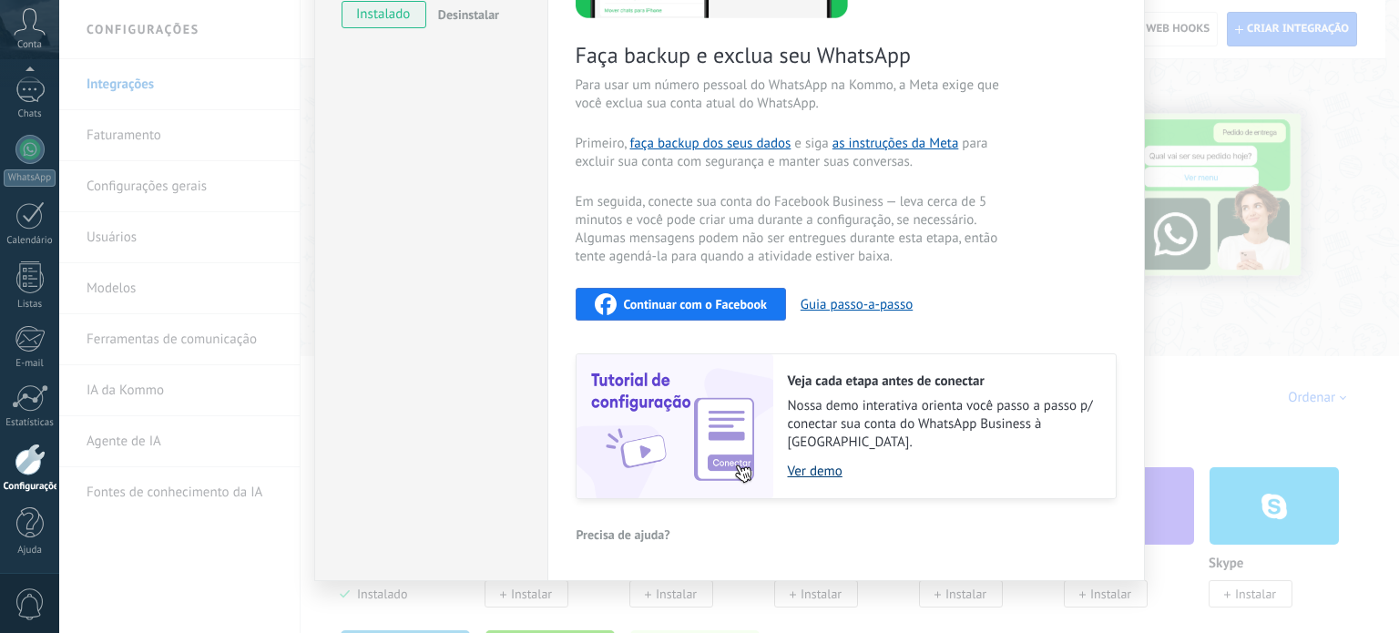
click at [816, 463] on link "Ver demo" at bounding box center [943, 471] width 310 height 17
